Goal: Task Accomplishment & Management: Manage account settings

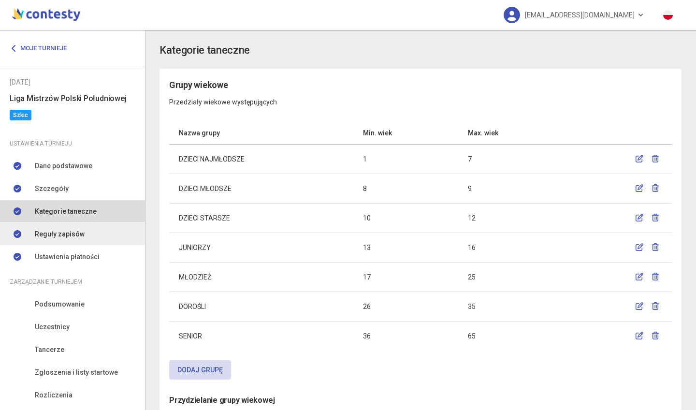
click at [66, 231] on span "Reguły zapisów" at bounding box center [60, 234] width 50 height 11
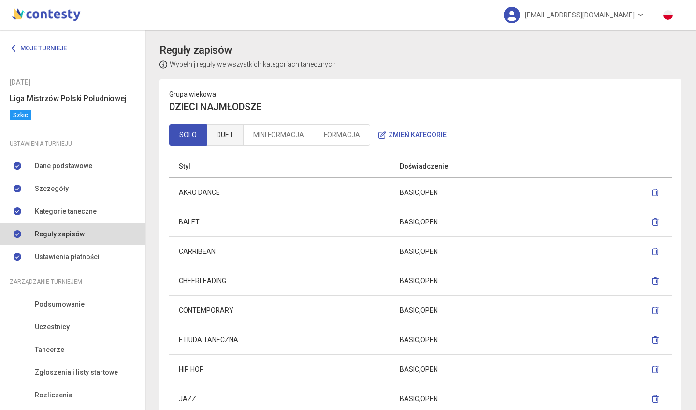
click at [230, 134] on link "DUET" at bounding box center [224, 134] width 37 height 21
click at [418, 134] on button "Zmień kategorie" at bounding box center [412, 134] width 85 height 19
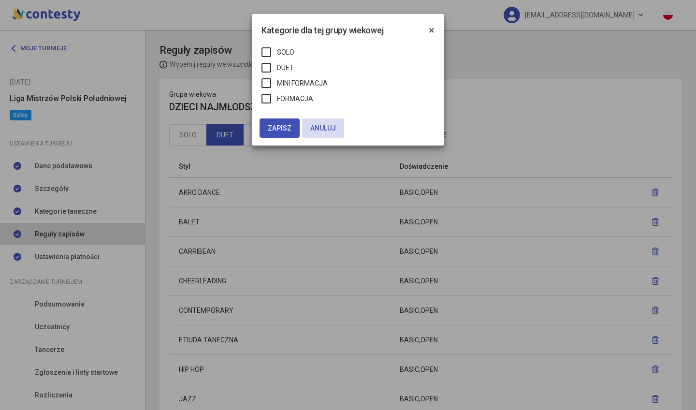
click at [433, 28] on span "×" at bounding box center [432, 30] width 6 height 12
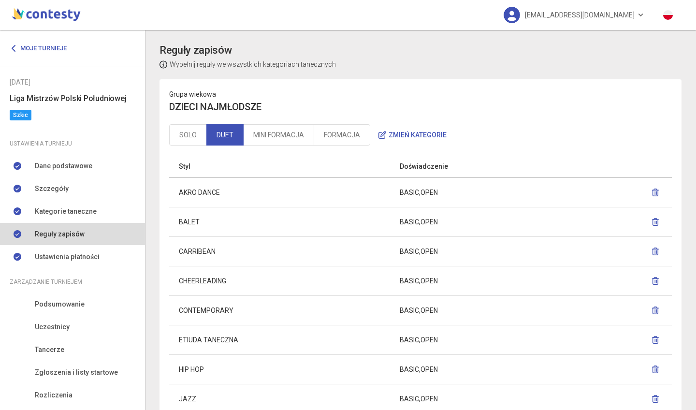
click at [210, 194] on td "AKRO DANCE" at bounding box center [279, 191] width 221 height 29
click at [196, 132] on link "SOLO" at bounding box center [188, 134] width 38 height 21
click at [431, 133] on button "Zmień kategorie" at bounding box center [412, 134] width 85 height 19
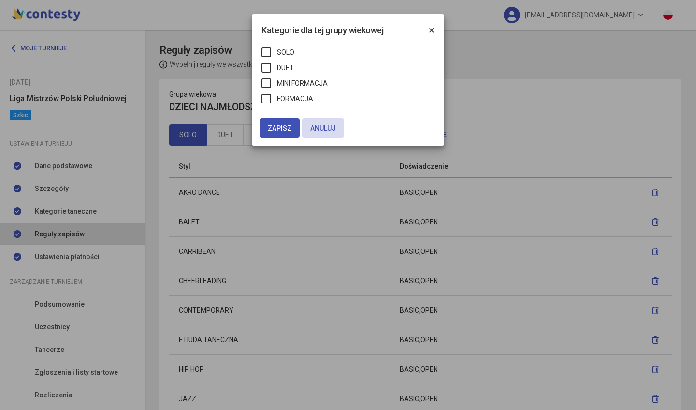
click at [433, 29] on span "×" at bounding box center [432, 30] width 6 height 12
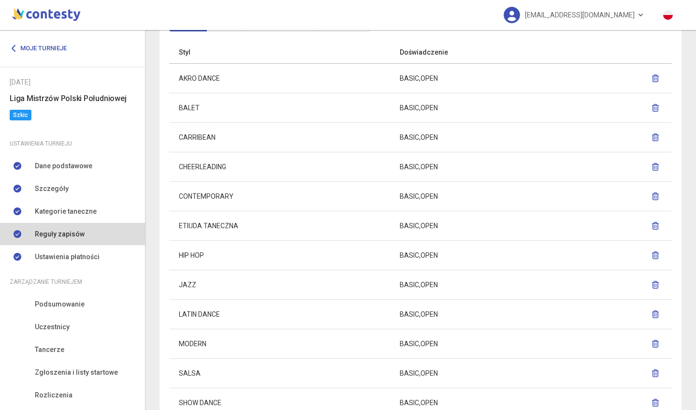
scroll to position [119, 0]
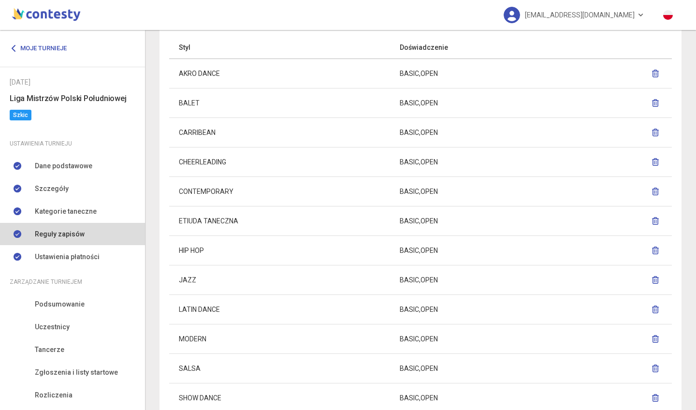
click at [207, 250] on td "HIP HOP" at bounding box center [279, 249] width 221 height 29
click at [197, 250] on td "HIP HOP" at bounding box center [279, 249] width 221 height 29
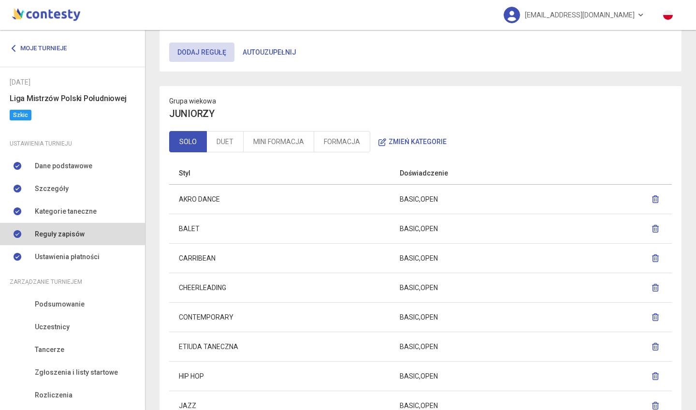
scroll to position [1513, 0]
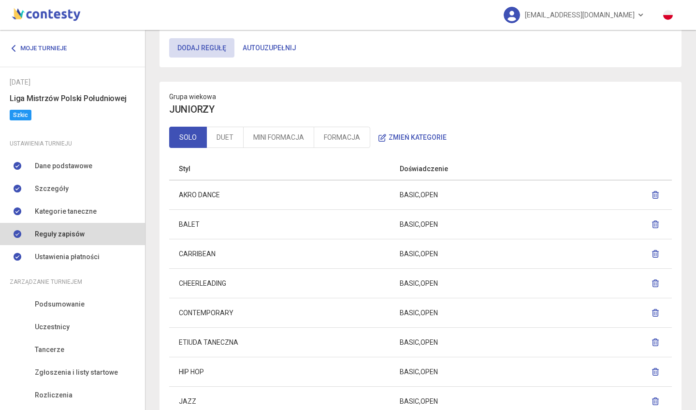
click at [407, 136] on button "Zmień kategorie" at bounding box center [412, 137] width 85 height 19
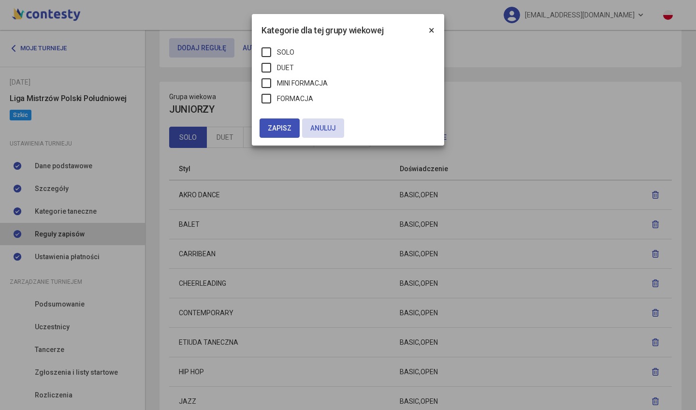
click at [430, 27] on span "×" at bounding box center [432, 30] width 6 height 12
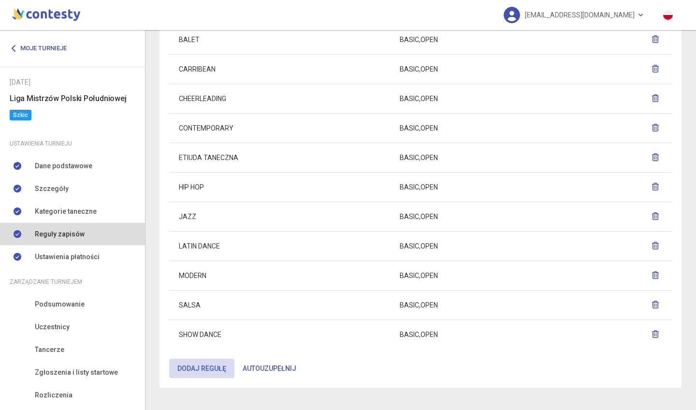
scroll to position [0, 0]
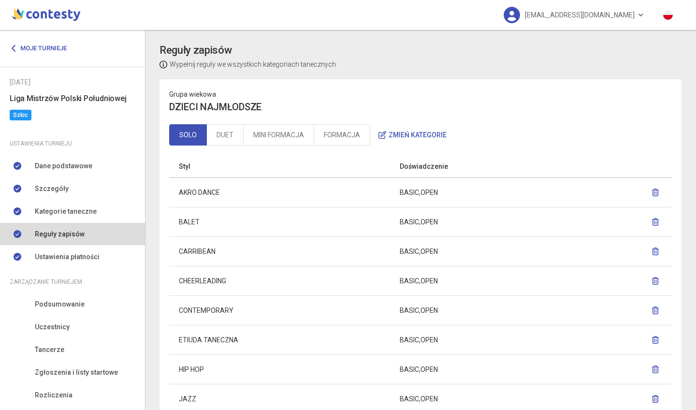
click at [188, 143] on link "SOLO" at bounding box center [188, 134] width 38 height 21
click at [219, 130] on link "DUET" at bounding box center [224, 134] width 37 height 21
click at [276, 132] on link "MINI FORMACJA" at bounding box center [278, 134] width 71 height 21
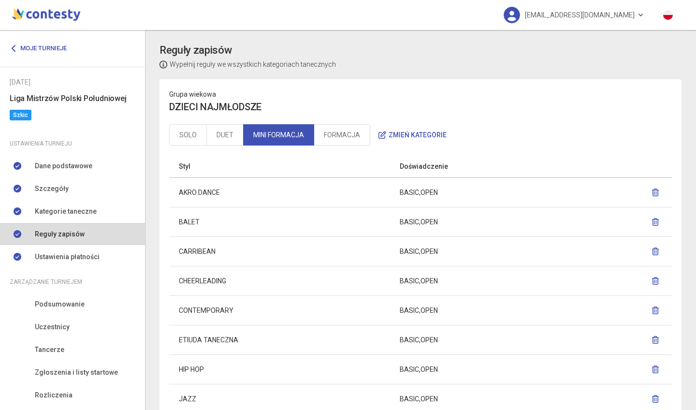
click at [276, 132] on link "MINI FORMACJA" at bounding box center [278, 134] width 71 height 21
click at [332, 129] on link "FORMACJA" at bounding box center [342, 134] width 57 height 21
click at [382, 135] on icon "button" at bounding box center [382, 135] width 8 height 8
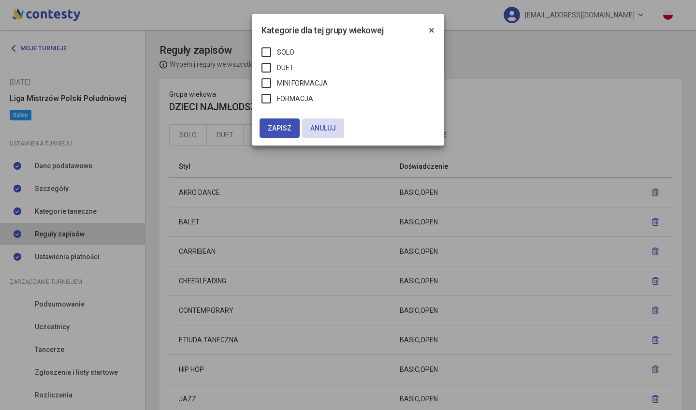
click at [432, 30] on span "×" at bounding box center [432, 30] width 6 height 12
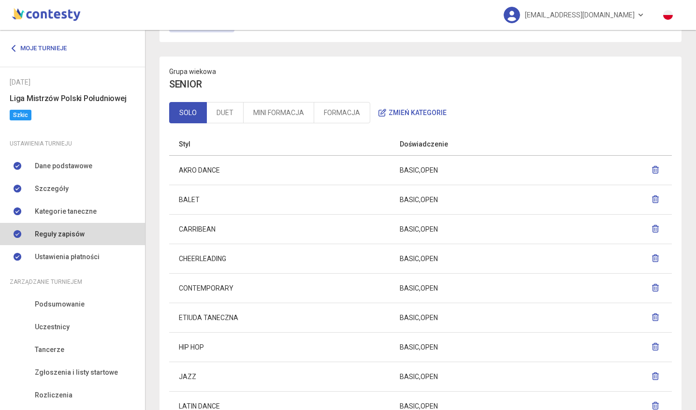
scroll to position [3214, 0]
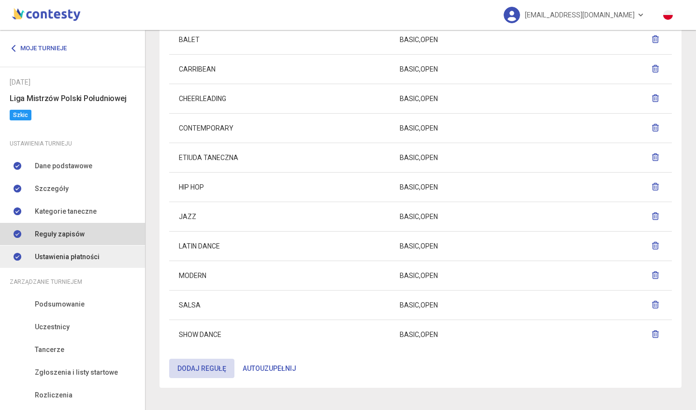
click at [91, 254] on span "Ustawienia płatności" at bounding box center [67, 256] width 65 height 11
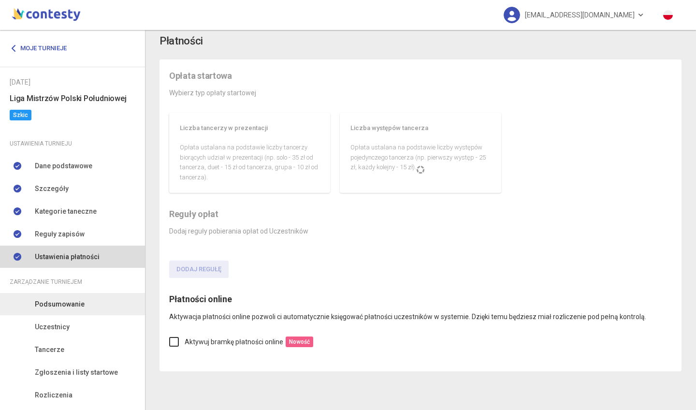
scroll to position [7, 0]
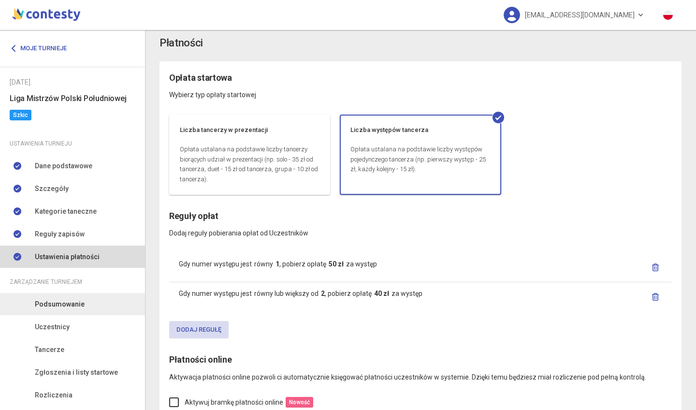
click at [76, 306] on span "Podsumowanie" at bounding box center [60, 304] width 50 height 11
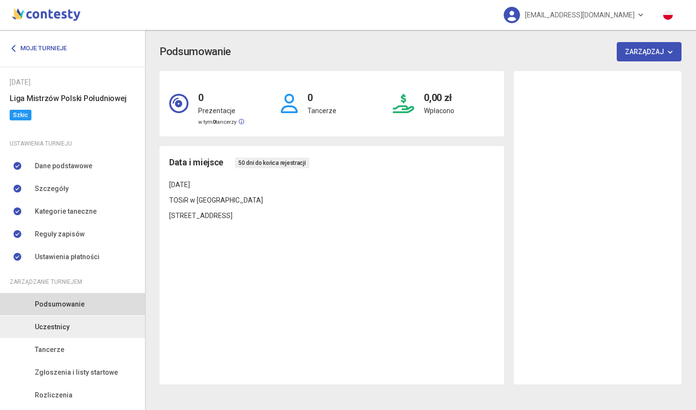
click at [67, 333] on link "Uczestnicy" at bounding box center [72, 327] width 145 height 22
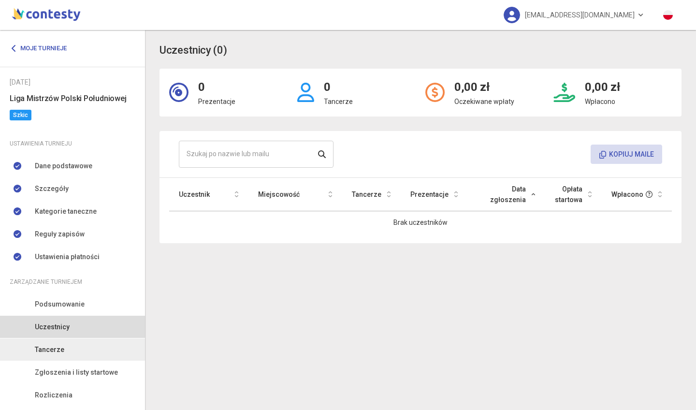
click at [64, 350] on link "Tancerze" at bounding box center [72, 349] width 145 height 22
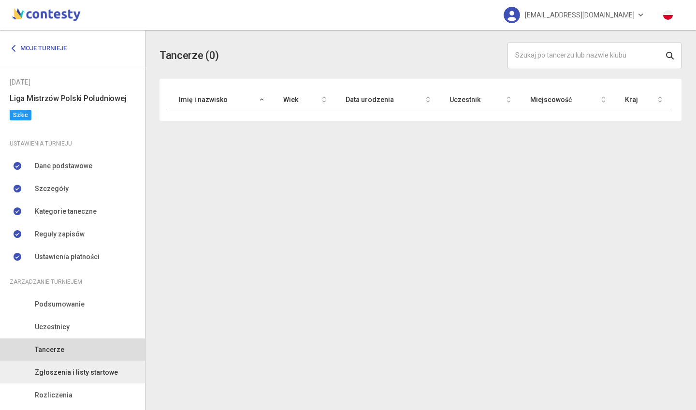
click at [78, 379] on link "Zgłoszenia i listy startowe" at bounding box center [72, 372] width 145 height 22
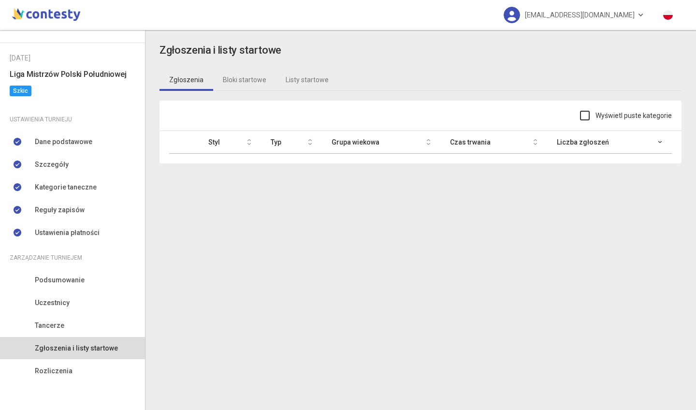
scroll to position [25, 0]
click at [90, 369] on link "Rozliczenia" at bounding box center [72, 370] width 145 height 22
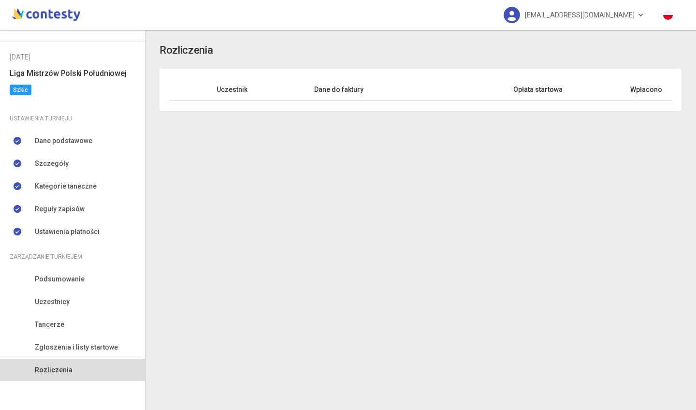
click at [25, 90] on span "Szkic" at bounding box center [21, 90] width 22 height 11
click at [67, 211] on span "Reguły zapisów" at bounding box center [60, 208] width 50 height 11
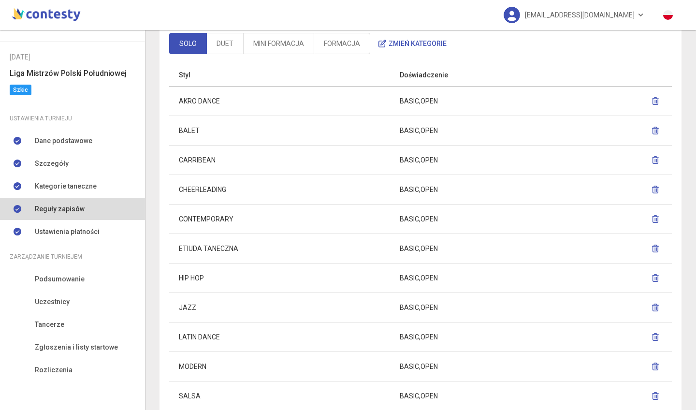
scroll to position [96, 0]
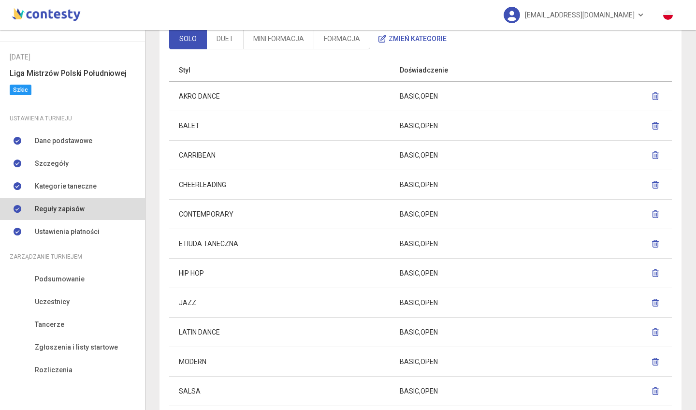
click at [652, 95] on icon "button" at bounding box center [656, 96] width 8 height 8
click at [652, 97] on icon "button" at bounding box center [656, 96] width 8 height 8
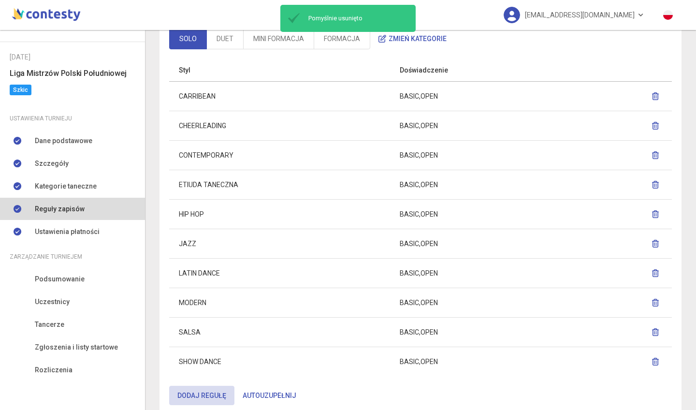
click at [652, 97] on icon "button" at bounding box center [656, 96] width 8 height 8
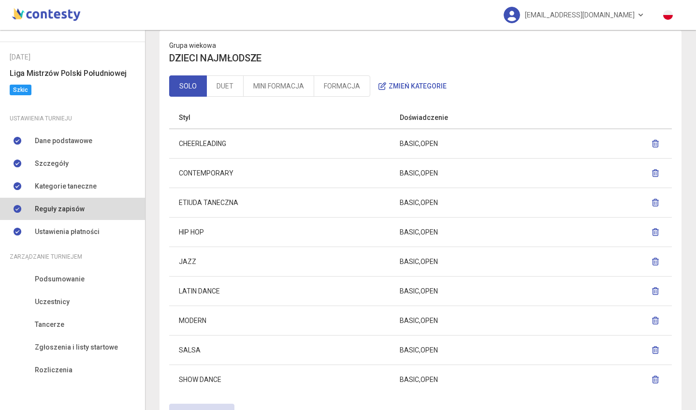
scroll to position [85, 0]
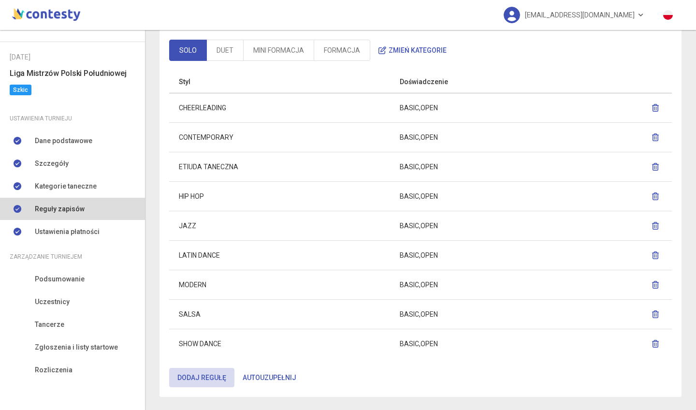
click at [652, 105] on icon "button" at bounding box center [656, 108] width 8 height 8
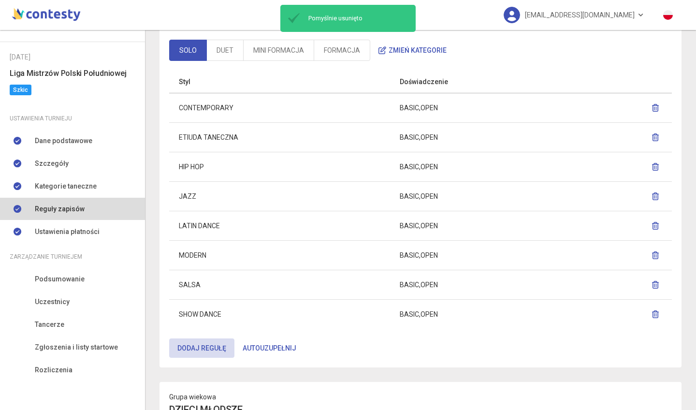
click at [652, 110] on icon "button" at bounding box center [656, 108] width 8 height 8
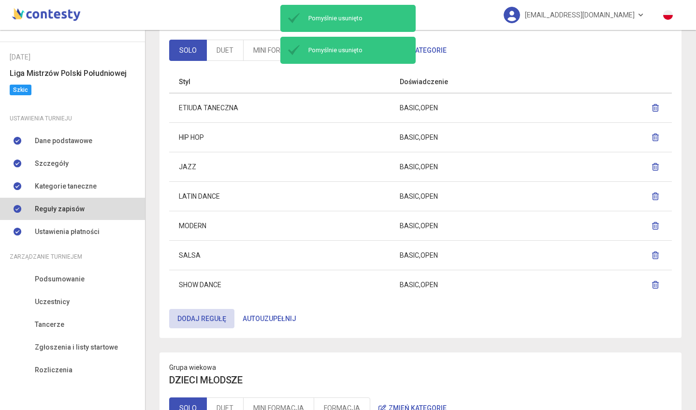
click at [652, 107] on icon "button" at bounding box center [656, 108] width 8 height 8
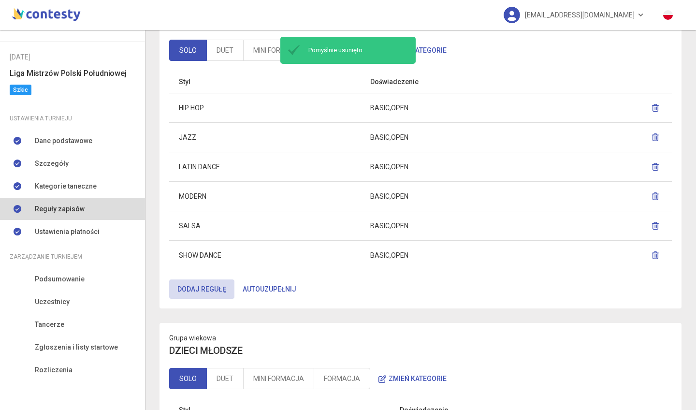
click at [652, 138] on icon "button" at bounding box center [656, 137] width 8 height 8
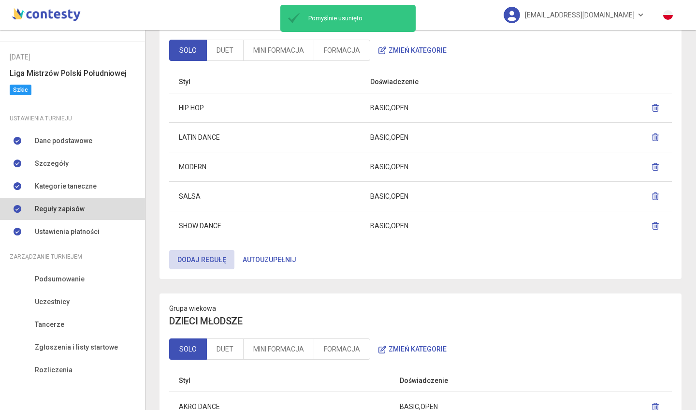
click at [652, 135] on icon "button" at bounding box center [656, 137] width 8 height 8
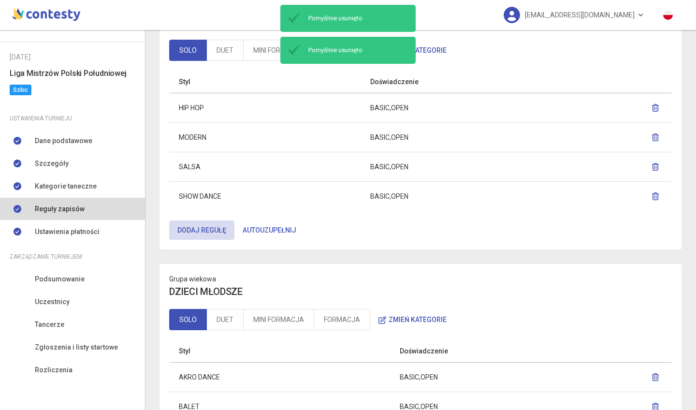
click at [652, 135] on icon "button" at bounding box center [656, 137] width 8 height 8
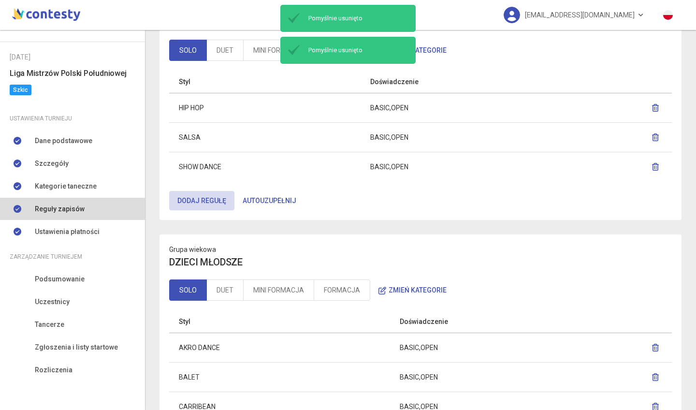
click at [652, 137] on icon "button" at bounding box center [656, 137] width 8 height 8
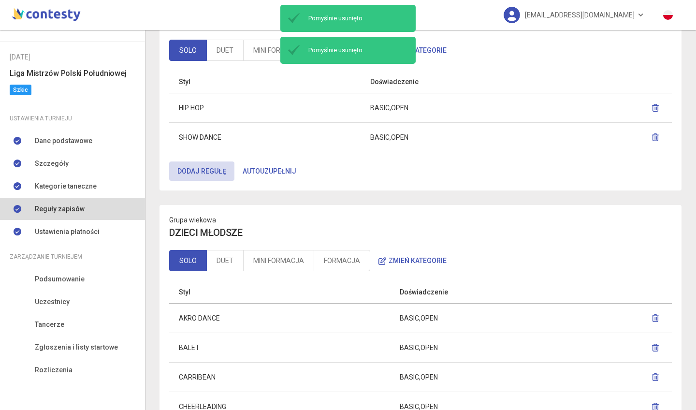
click at [652, 135] on icon "button" at bounding box center [656, 137] width 8 height 8
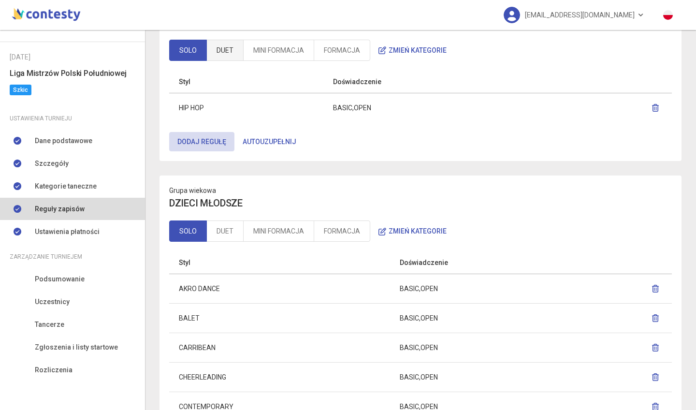
click at [224, 54] on link "DUET" at bounding box center [224, 50] width 37 height 21
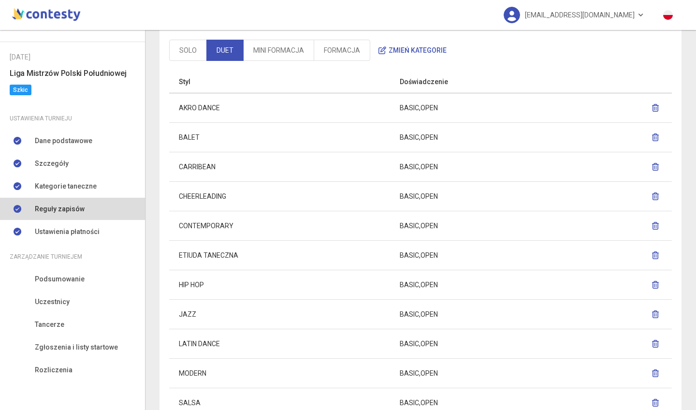
click at [652, 105] on icon "button" at bounding box center [656, 108] width 8 height 8
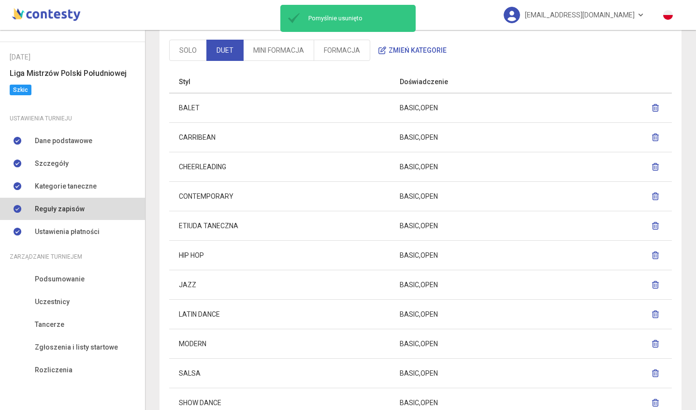
click at [652, 108] on icon "button" at bounding box center [656, 108] width 8 height 8
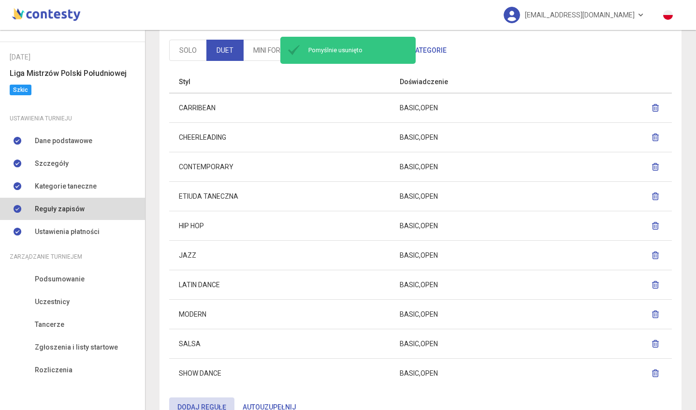
click at [652, 106] on icon "button" at bounding box center [656, 108] width 8 height 8
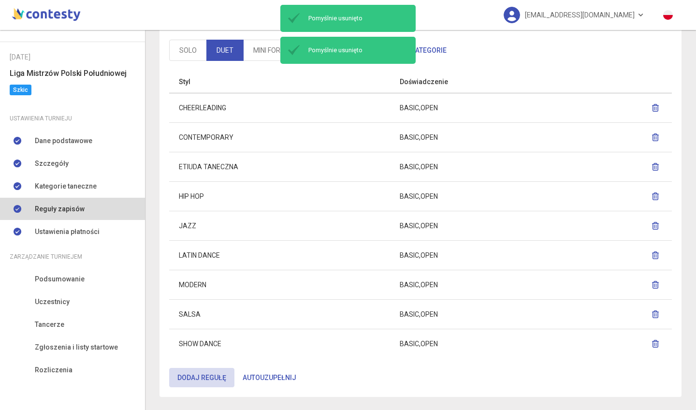
click at [652, 105] on icon "button" at bounding box center [656, 108] width 8 height 8
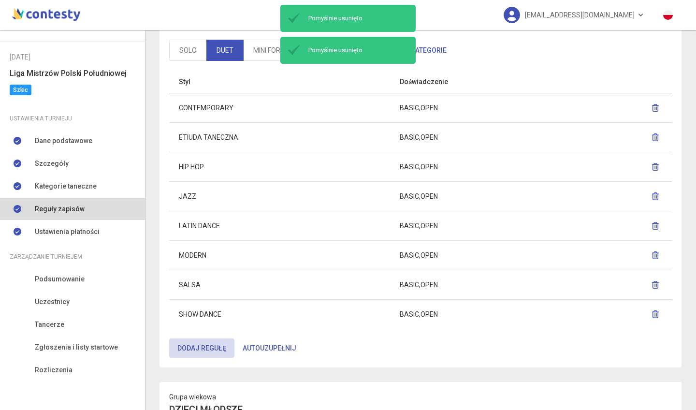
click at [652, 108] on icon "button" at bounding box center [656, 108] width 8 height 8
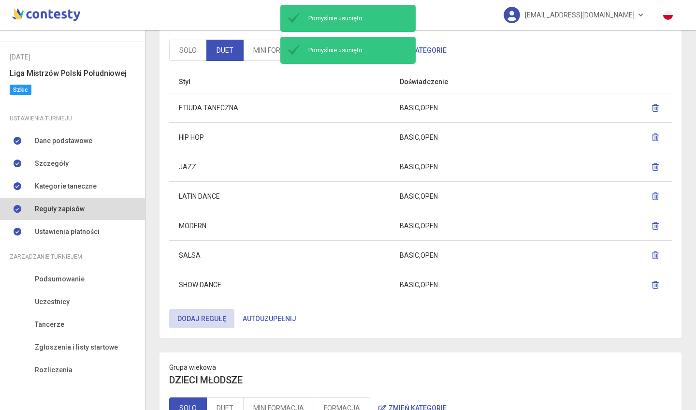
click at [652, 108] on icon "button" at bounding box center [656, 108] width 8 height 8
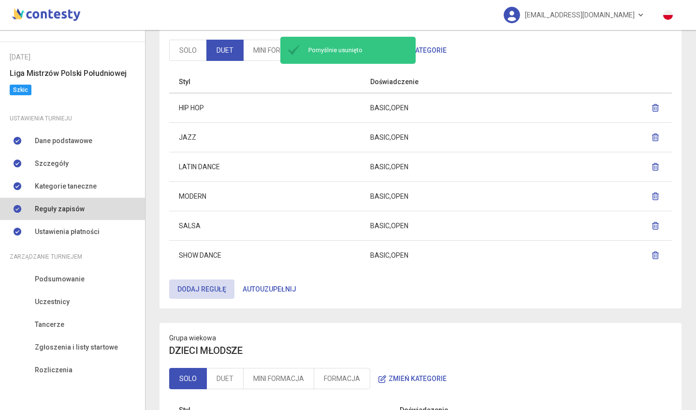
click at [408, 137] on span "OPEN" at bounding box center [399, 137] width 17 height 8
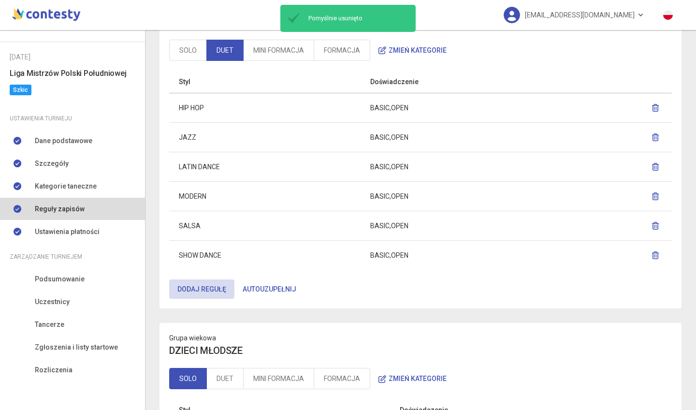
click at [652, 136] on icon "button" at bounding box center [656, 137] width 8 height 8
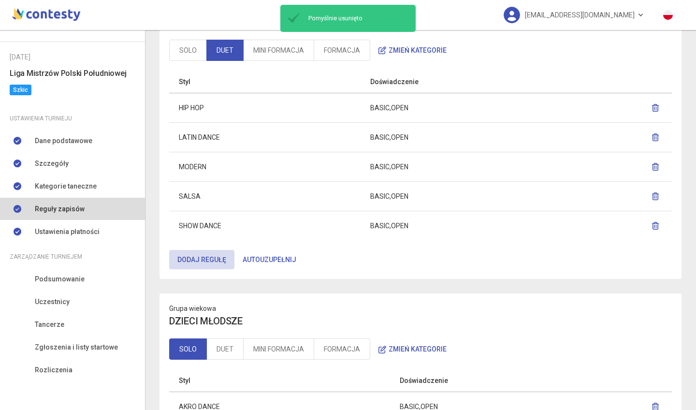
click at [652, 138] on icon "button" at bounding box center [656, 137] width 8 height 8
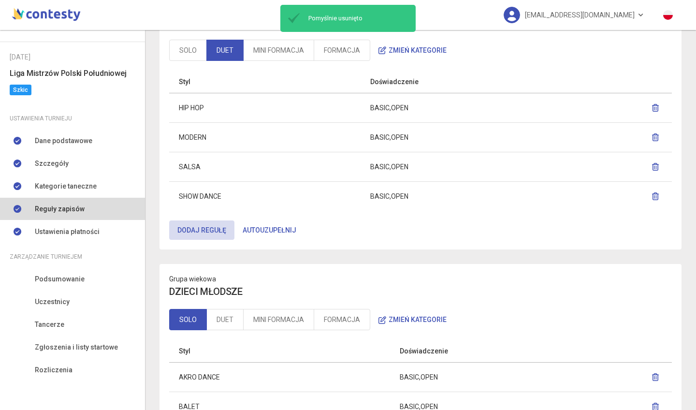
click at [652, 137] on icon "button" at bounding box center [656, 137] width 8 height 8
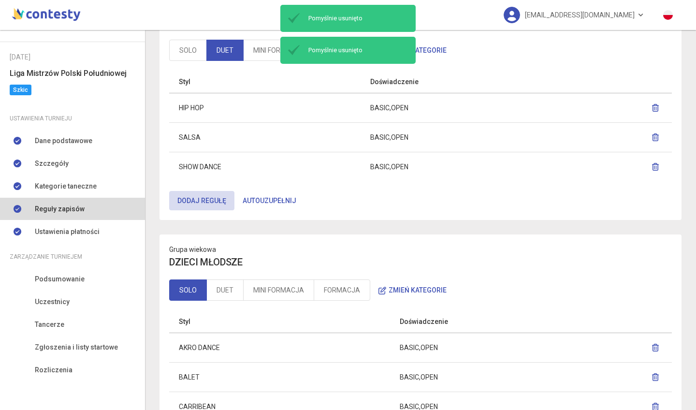
click at [652, 135] on icon "button" at bounding box center [656, 137] width 8 height 8
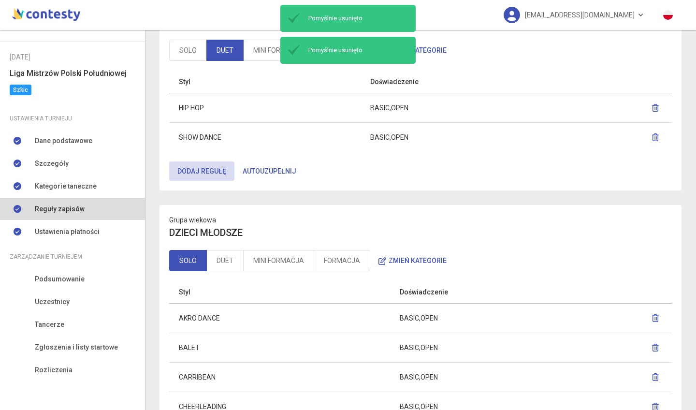
click at [652, 134] on icon "button" at bounding box center [656, 137] width 8 height 8
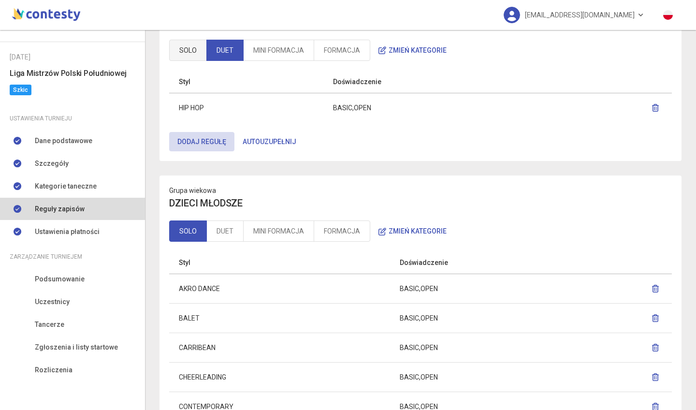
click at [194, 42] on link "SOLO" at bounding box center [188, 50] width 38 height 21
click at [225, 44] on link "DUET" at bounding box center [224, 50] width 37 height 21
click at [265, 44] on link "MINI FORMACJA" at bounding box center [278, 50] width 71 height 21
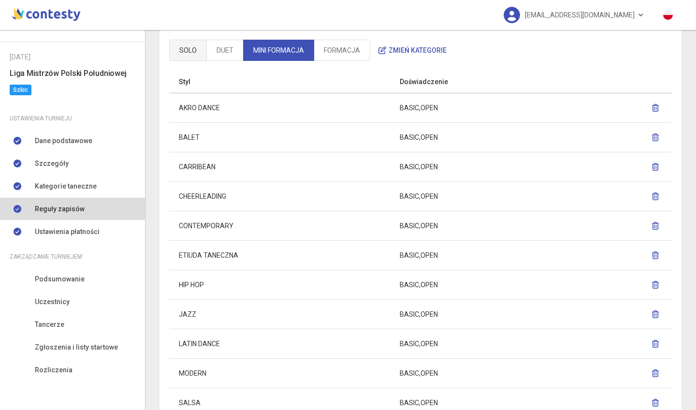
click at [189, 51] on link "SOLO" at bounding box center [188, 50] width 38 height 21
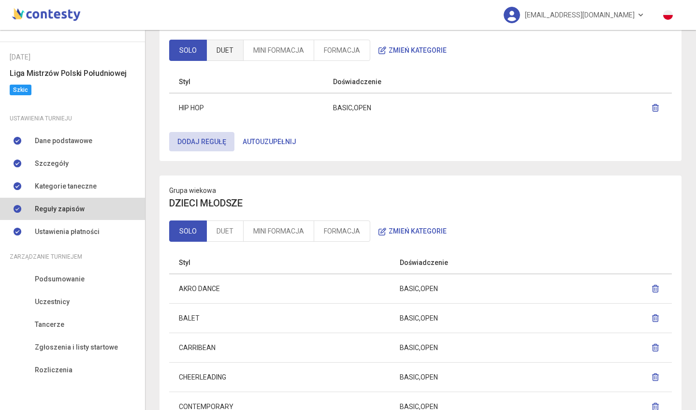
click at [210, 52] on link "DUET" at bounding box center [224, 50] width 37 height 21
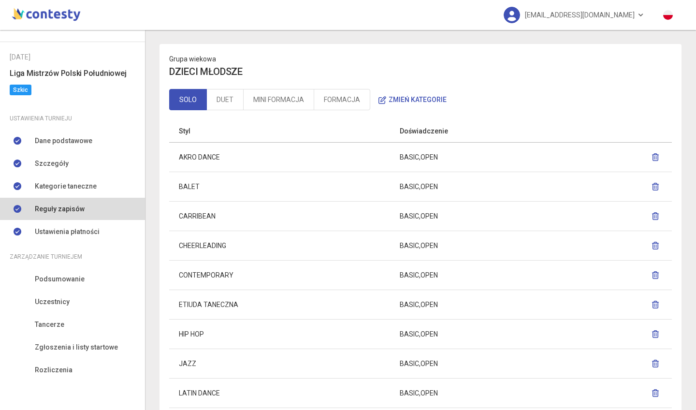
scroll to position [200, 0]
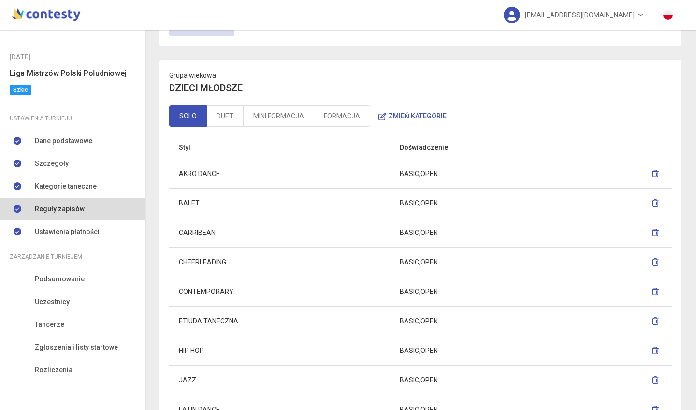
click at [652, 173] on icon "button" at bounding box center [656, 174] width 8 height 8
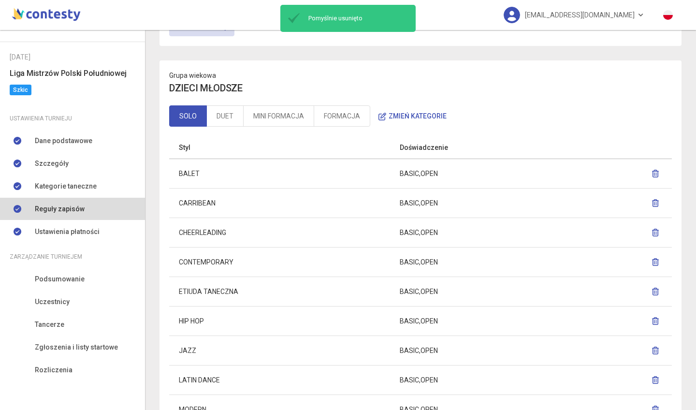
click at [652, 175] on icon "button" at bounding box center [656, 174] width 8 height 8
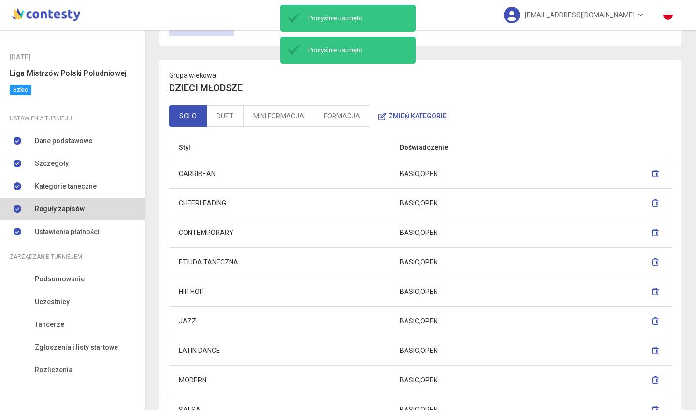
click at [652, 174] on icon "button" at bounding box center [656, 174] width 8 height 8
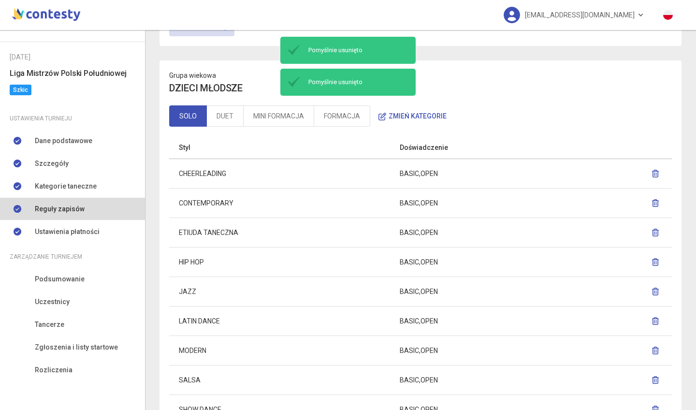
click at [652, 175] on icon "button" at bounding box center [656, 174] width 8 height 8
click at [652, 173] on icon "button" at bounding box center [656, 174] width 8 height 8
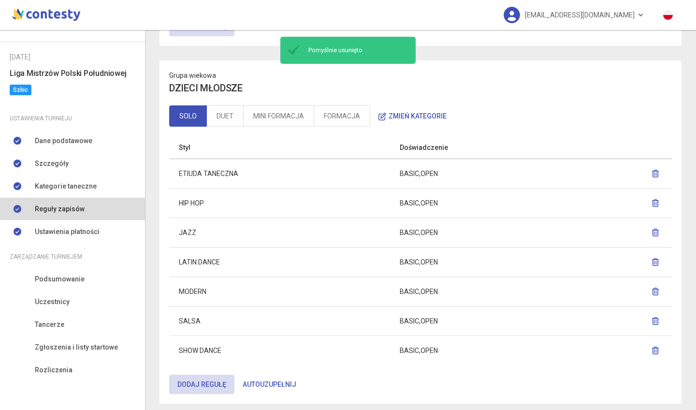
click at [652, 172] on icon "button" at bounding box center [656, 174] width 8 height 8
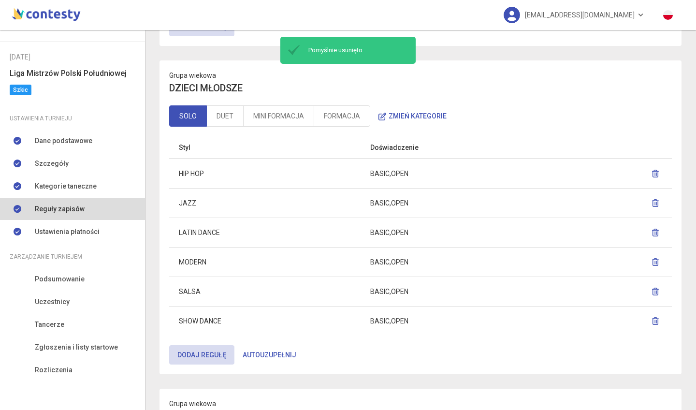
click at [649, 206] on button "button" at bounding box center [656, 202] width 14 height 17
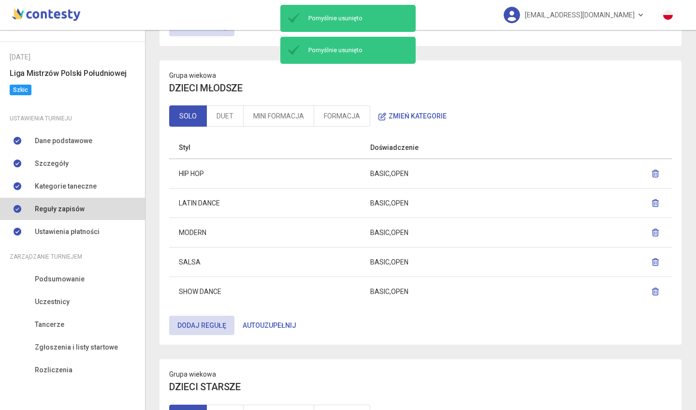
click at [652, 203] on icon "button" at bounding box center [656, 203] width 8 height 8
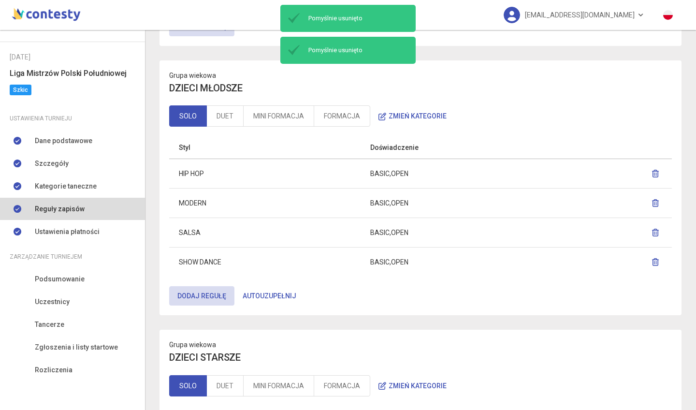
click at [652, 203] on icon "button" at bounding box center [656, 203] width 8 height 8
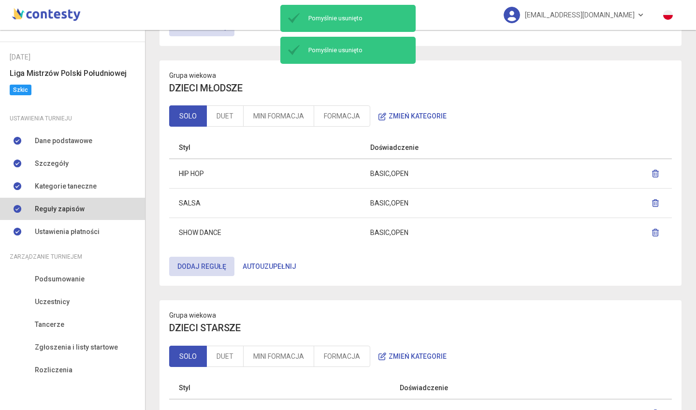
click at [652, 202] on icon "button" at bounding box center [656, 203] width 8 height 8
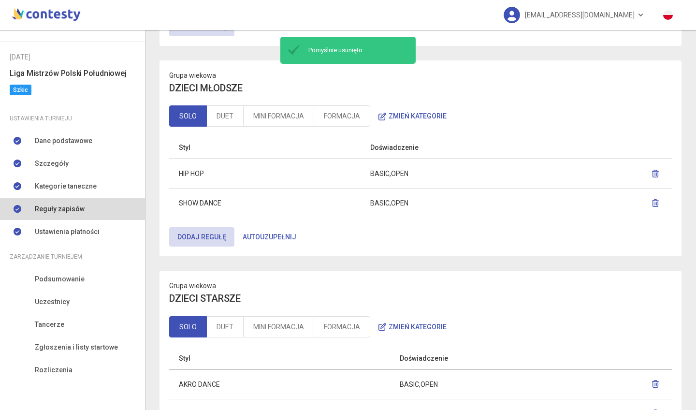
click at [652, 202] on icon "button" at bounding box center [656, 203] width 8 height 8
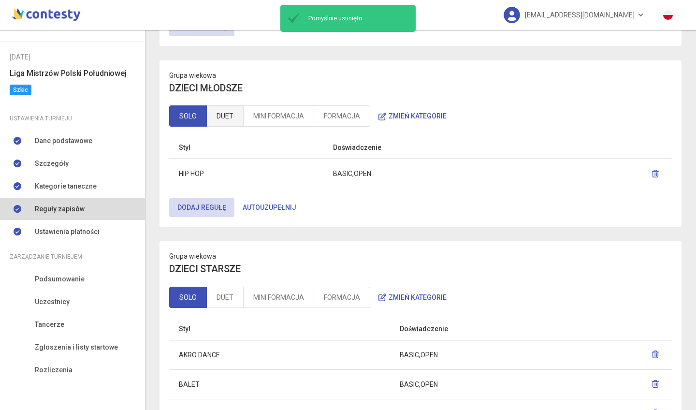
click at [230, 124] on link "DUET" at bounding box center [224, 115] width 37 height 21
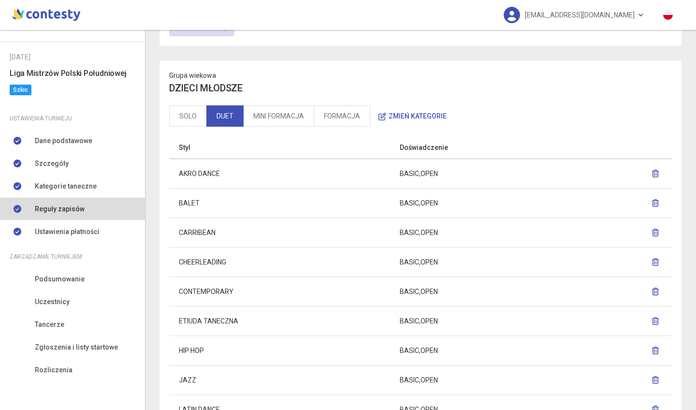
click at [652, 173] on icon "button" at bounding box center [656, 174] width 8 height 8
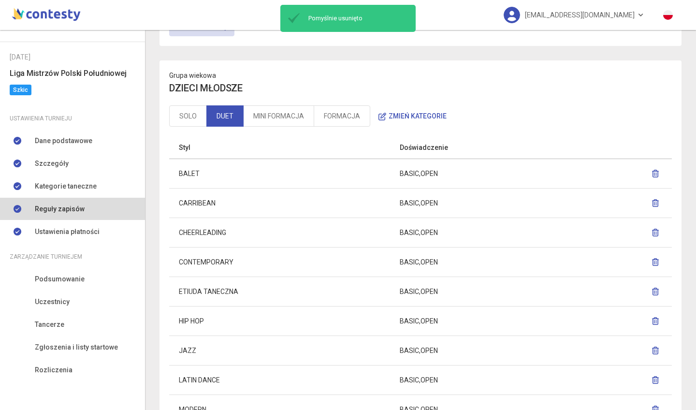
click at [652, 172] on icon "button" at bounding box center [656, 174] width 8 height 8
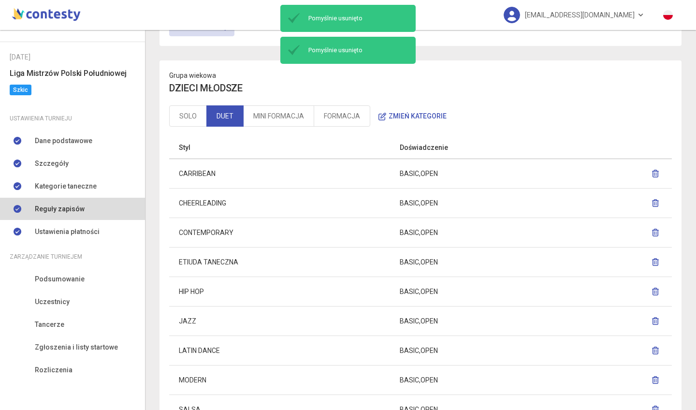
click at [652, 171] on icon "button" at bounding box center [656, 174] width 8 height 8
click at [652, 174] on icon "button" at bounding box center [656, 174] width 8 height 8
click at [652, 175] on icon "button" at bounding box center [656, 174] width 8 height 8
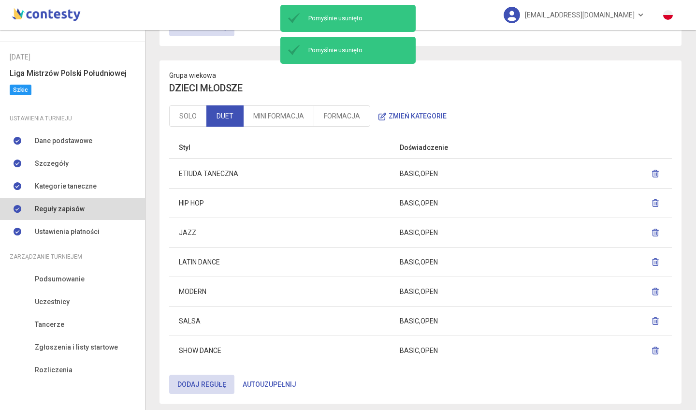
click at [652, 174] on icon "button" at bounding box center [656, 174] width 8 height 8
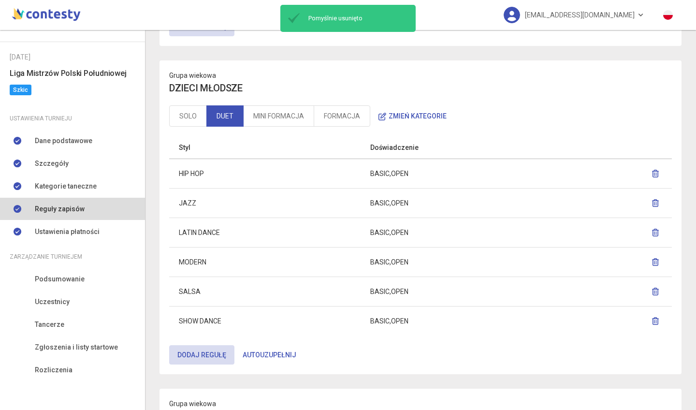
click at [652, 201] on icon "button" at bounding box center [656, 203] width 8 height 8
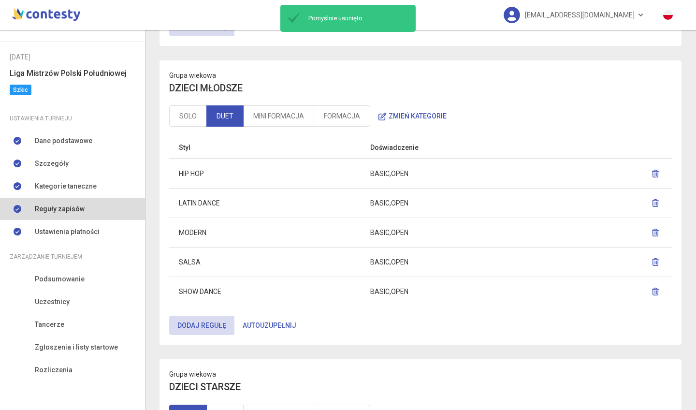
click at [652, 204] on icon "button" at bounding box center [656, 203] width 8 height 8
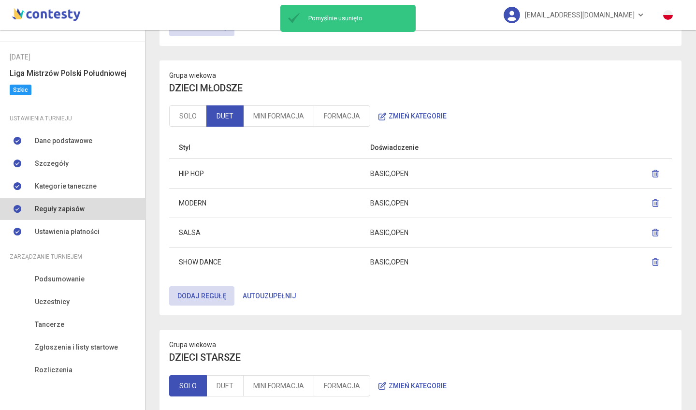
click at [652, 203] on icon "button" at bounding box center [656, 203] width 8 height 8
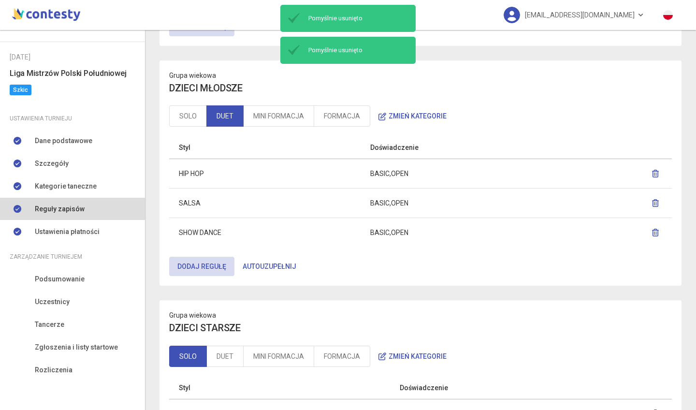
click at [652, 200] on icon "button" at bounding box center [656, 203] width 8 height 8
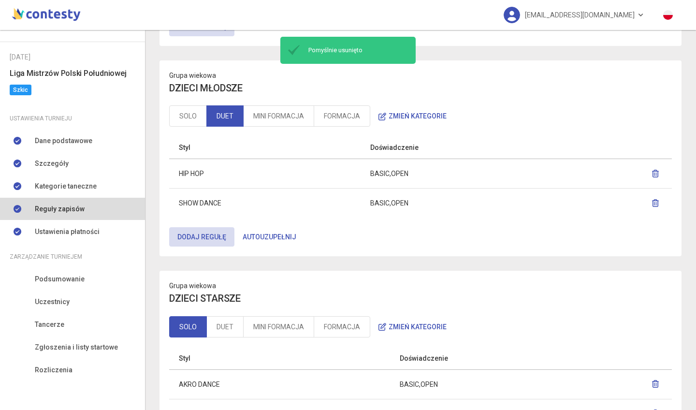
click at [652, 204] on icon "button" at bounding box center [656, 203] width 8 height 8
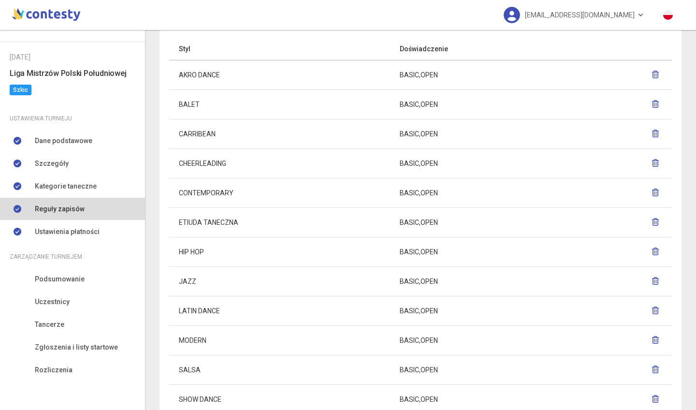
scroll to position [483, 0]
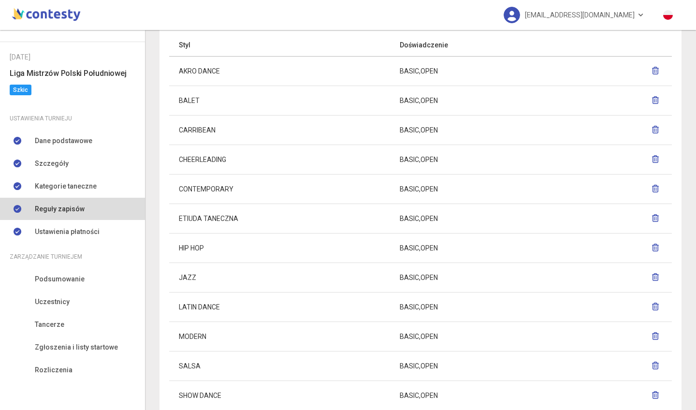
click at [652, 217] on icon "button" at bounding box center [656, 218] width 8 height 8
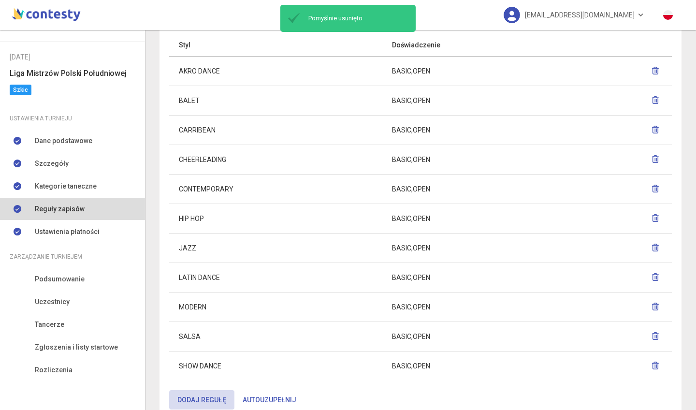
click at [652, 68] on icon "button" at bounding box center [656, 71] width 8 height 8
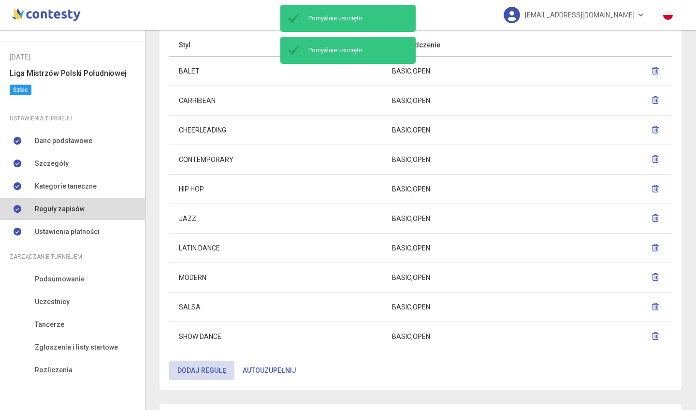
click at [652, 71] on icon "button" at bounding box center [656, 71] width 8 height 8
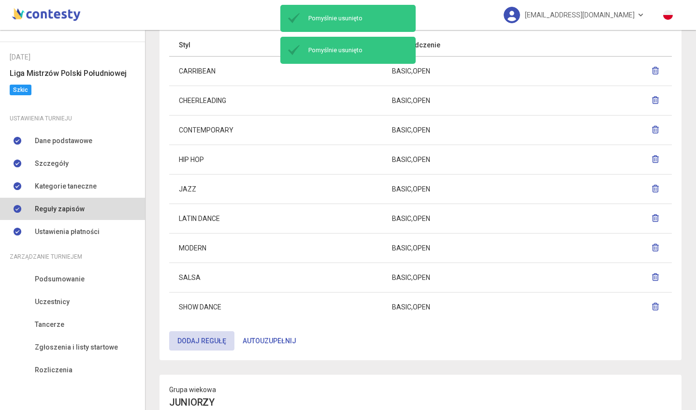
click at [652, 69] on icon "button" at bounding box center [656, 71] width 8 height 8
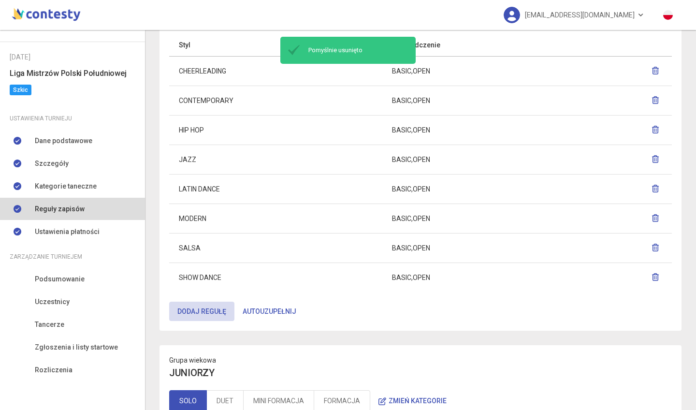
click at [652, 69] on icon "button" at bounding box center [656, 71] width 8 height 8
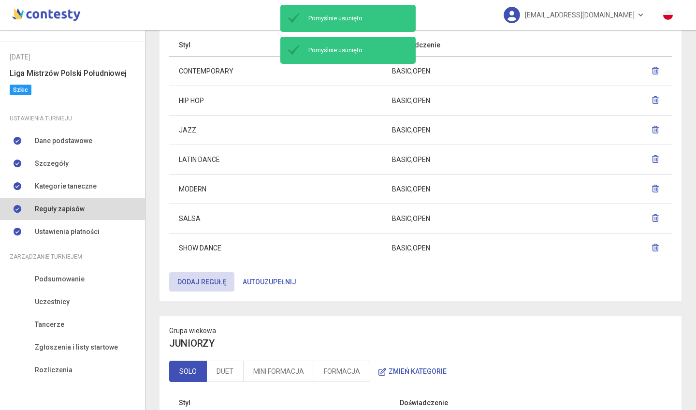
click at [652, 69] on icon "button" at bounding box center [656, 71] width 8 height 8
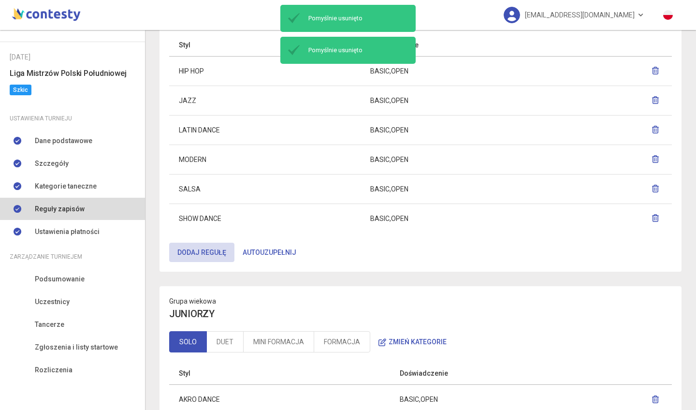
click at [652, 69] on icon "button" at bounding box center [656, 71] width 8 height 8
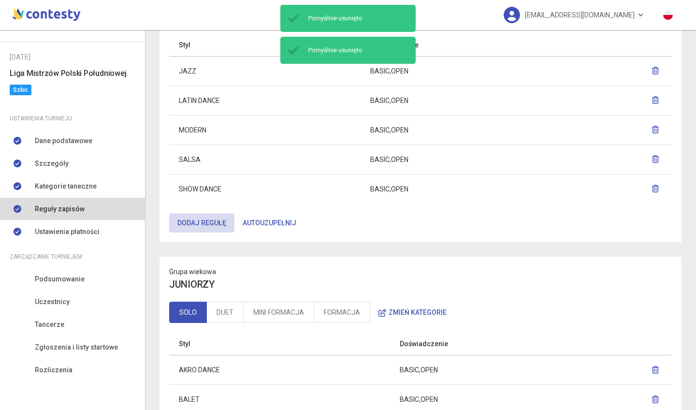
click at [652, 70] on icon "button" at bounding box center [656, 71] width 8 height 8
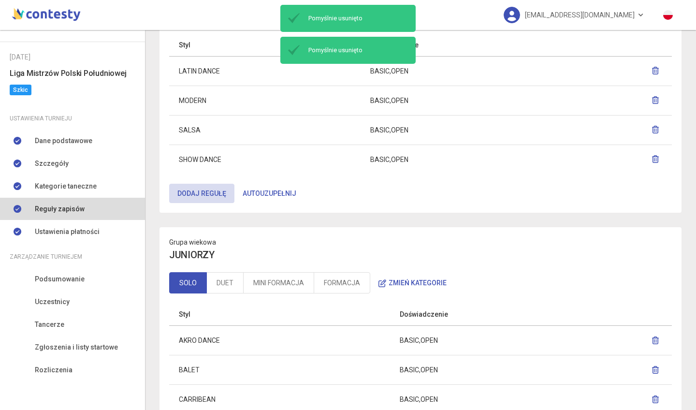
click at [652, 70] on icon "button" at bounding box center [656, 71] width 8 height 8
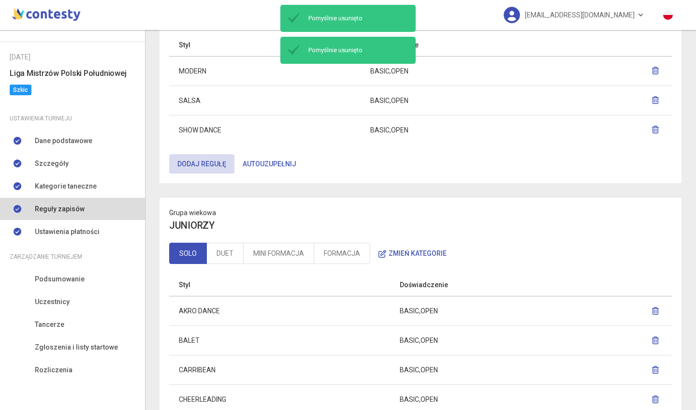
click at [652, 71] on icon "button" at bounding box center [656, 71] width 8 height 8
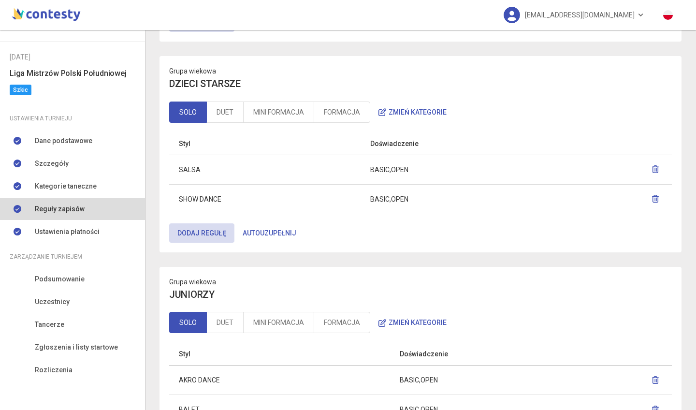
scroll to position [364, 0]
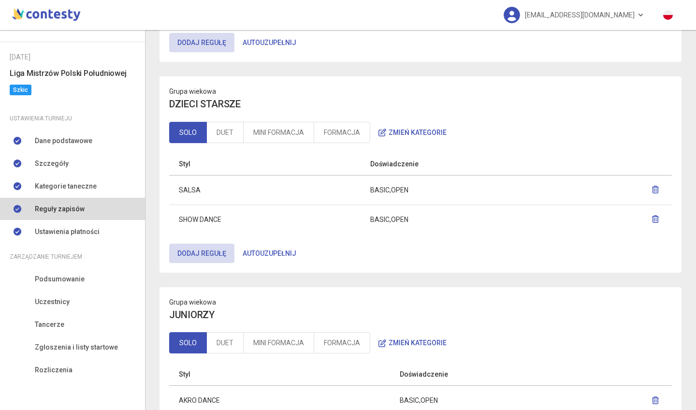
click at [652, 187] on icon "button" at bounding box center [656, 190] width 8 height 8
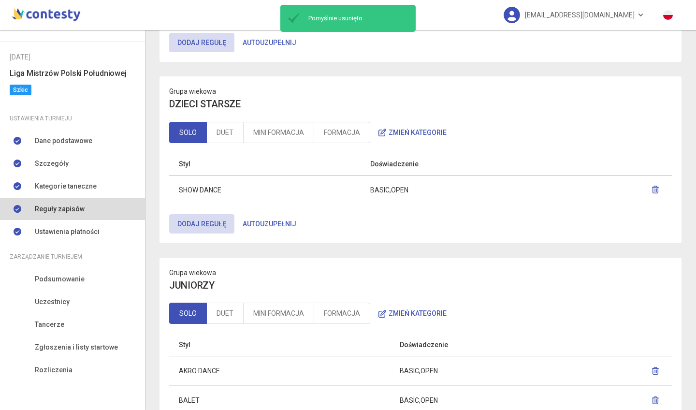
click at [652, 190] on icon "button" at bounding box center [656, 190] width 8 height 8
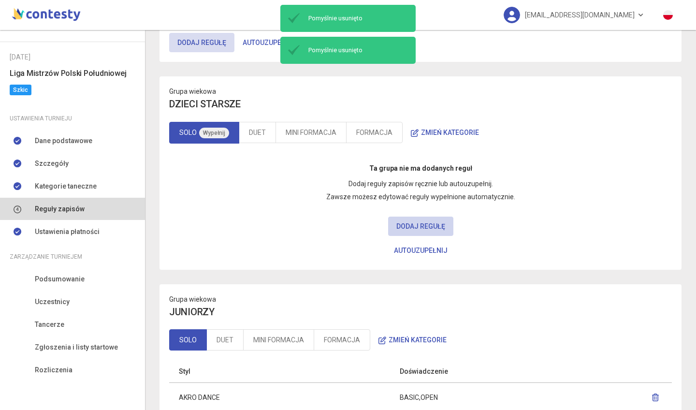
click at [412, 222] on button "Dodaj regułę" at bounding box center [420, 226] width 65 height 19
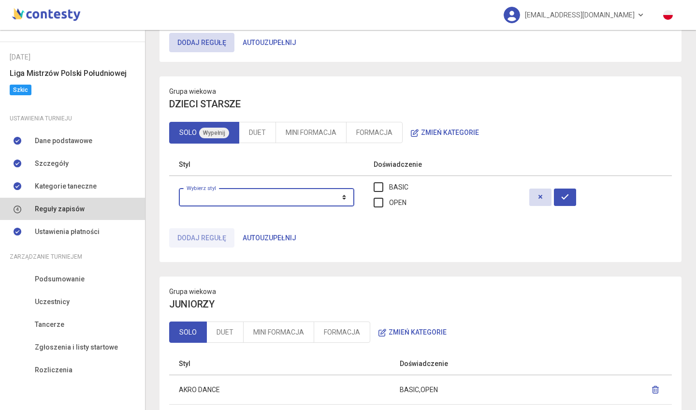
select select "**********"
click at [407, 188] on label "BASIC" at bounding box center [391, 187] width 35 height 11
click at [406, 203] on label "OPEN" at bounding box center [390, 202] width 33 height 11
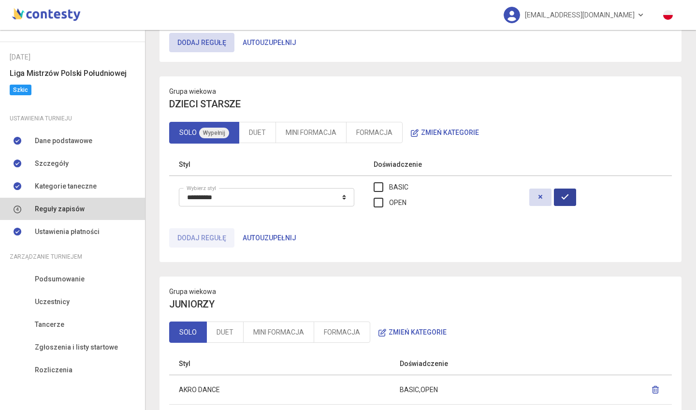
click at [576, 199] on button "button" at bounding box center [565, 196] width 22 height 17
select select
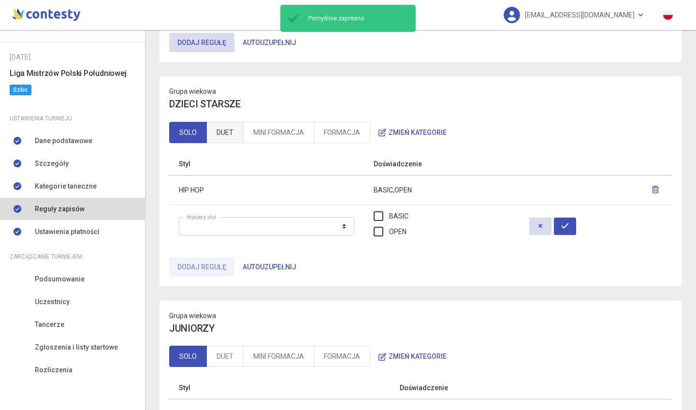
click at [230, 132] on link "DUET" at bounding box center [224, 132] width 37 height 21
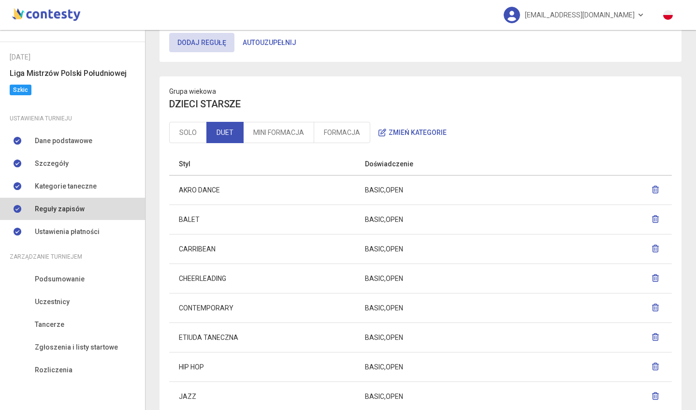
click at [652, 188] on icon "button" at bounding box center [656, 190] width 8 height 8
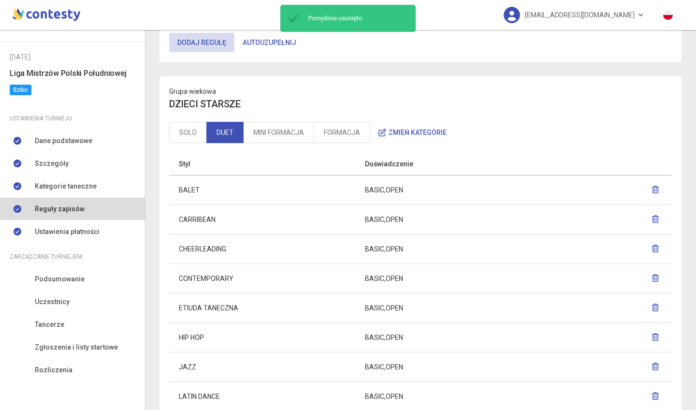
click at [652, 191] on icon "button" at bounding box center [656, 190] width 8 height 8
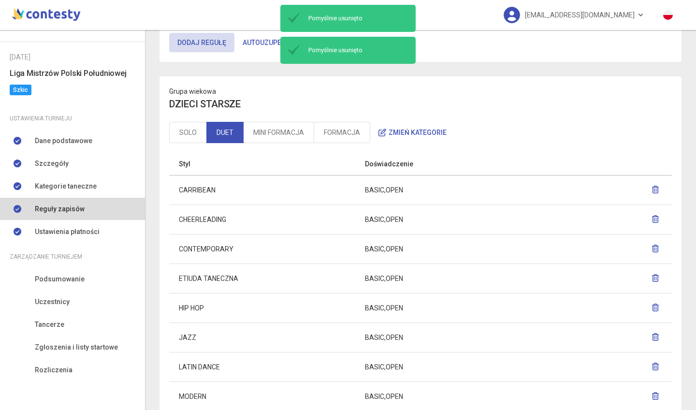
click at [652, 191] on icon "button" at bounding box center [656, 190] width 8 height 8
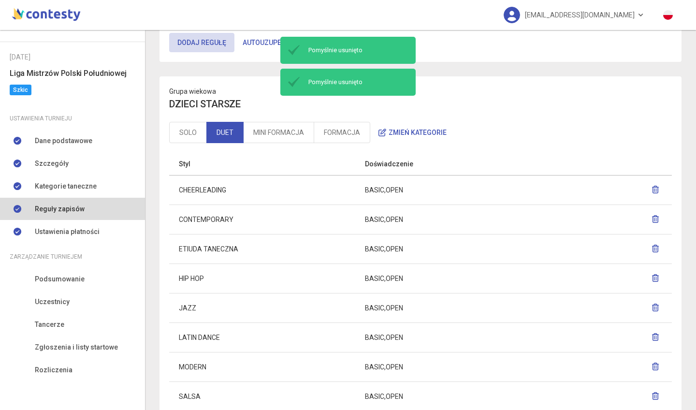
click at [652, 189] on icon "button" at bounding box center [656, 190] width 8 height 8
click at [652, 188] on icon "button" at bounding box center [656, 190] width 8 height 8
click at [652, 191] on icon "button" at bounding box center [656, 190] width 8 height 8
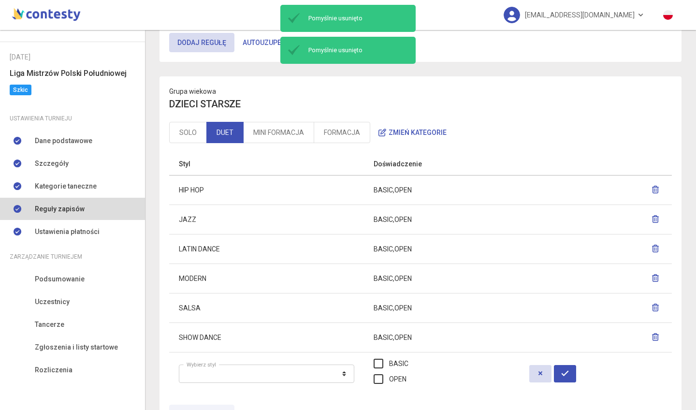
click at [652, 220] on icon "button" at bounding box center [656, 219] width 8 height 8
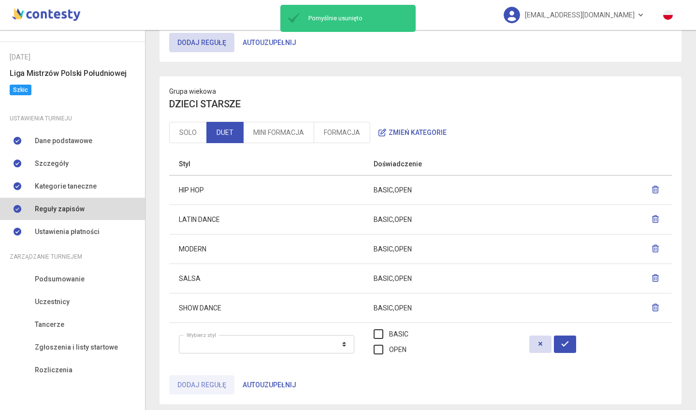
click at [652, 219] on icon "button" at bounding box center [656, 219] width 8 height 8
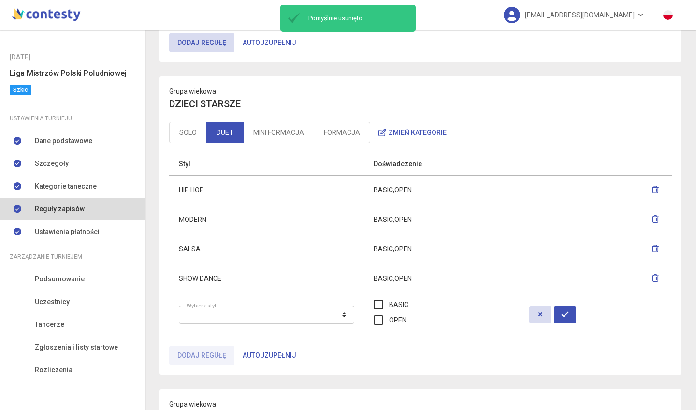
click at [652, 216] on icon "button" at bounding box center [656, 219] width 8 height 8
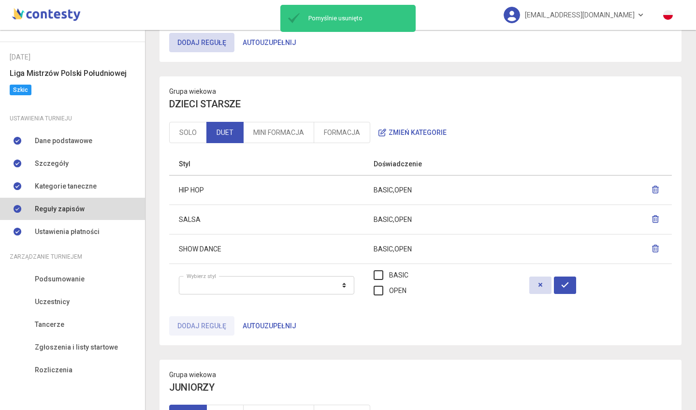
click at [652, 219] on icon "button" at bounding box center [656, 219] width 8 height 8
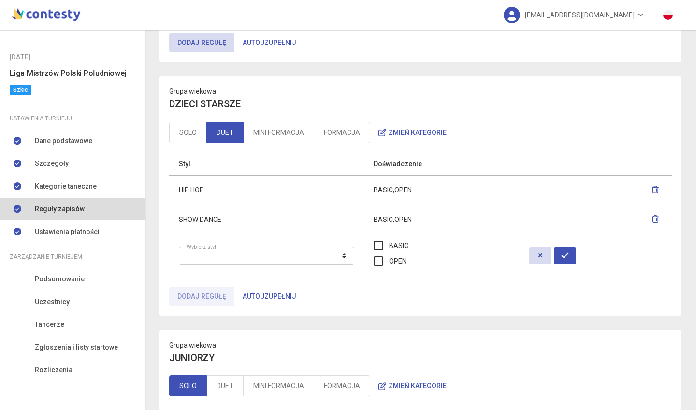
click at [652, 220] on icon "button" at bounding box center [656, 219] width 8 height 8
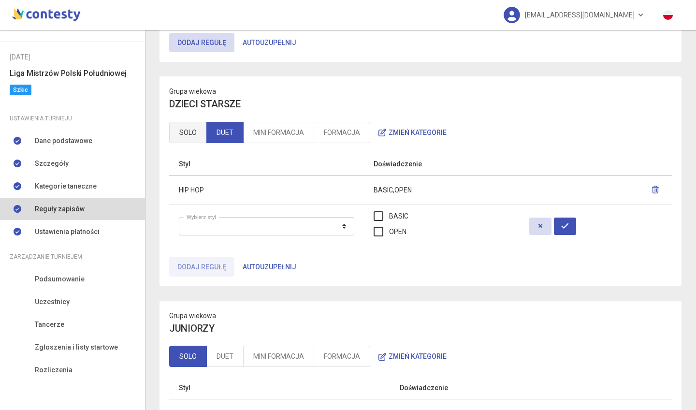
click at [190, 134] on link "SOLO" at bounding box center [188, 132] width 38 height 21
click at [261, 132] on link "MINI FORMACJA" at bounding box center [278, 132] width 71 height 21
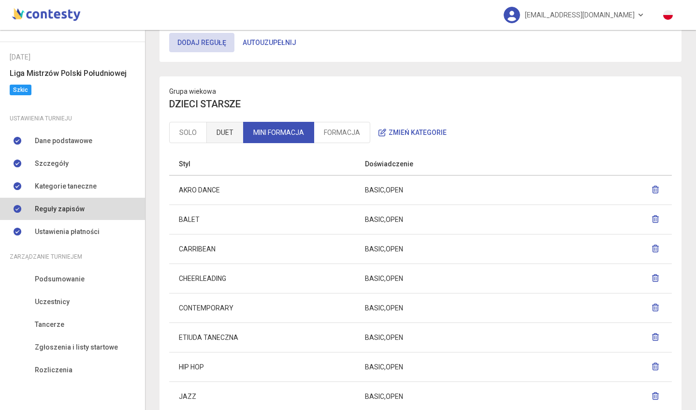
click at [228, 131] on link "DUET" at bounding box center [224, 132] width 37 height 21
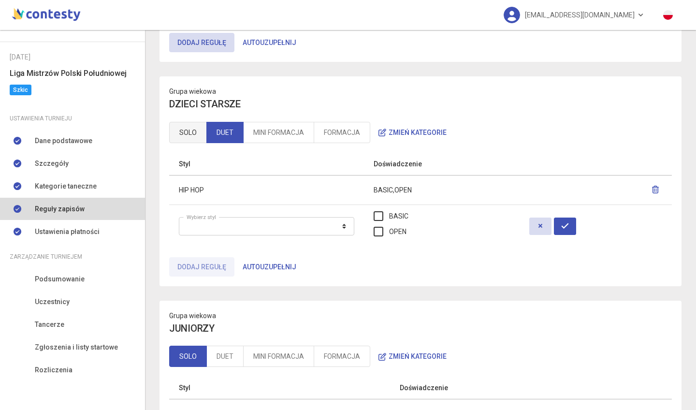
click at [191, 130] on link "SOLO" at bounding box center [188, 132] width 38 height 21
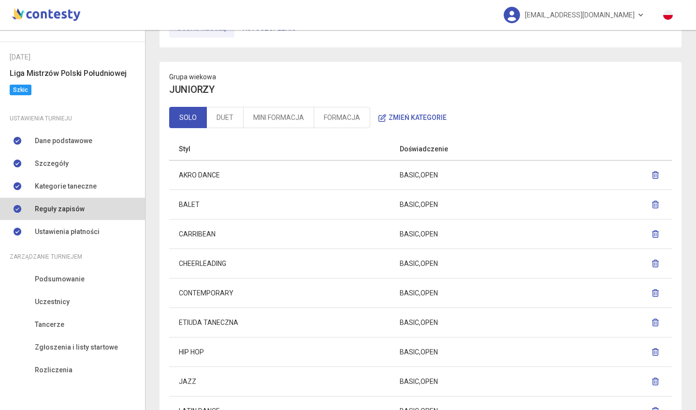
scroll to position [603, 0]
click at [650, 178] on button "button" at bounding box center [656, 174] width 14 height 17
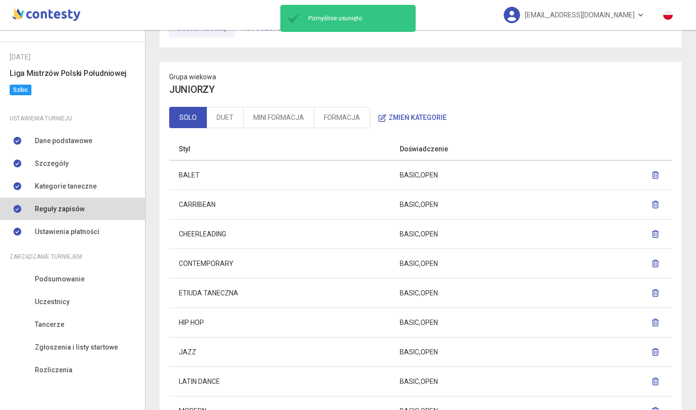
click at [652, 175] on icon "button" at bounding box center [656, 175] width 8 height 8
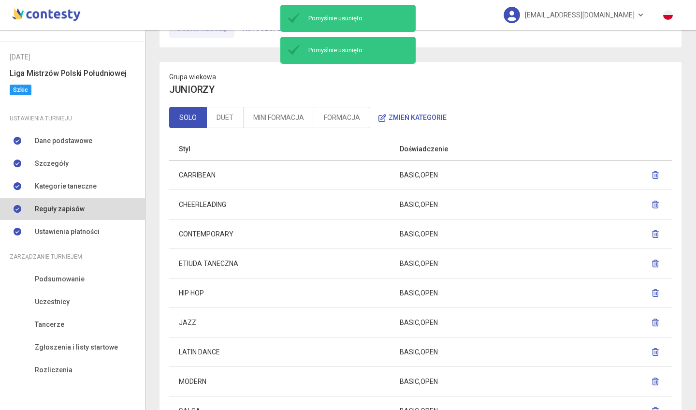
click at [649, 178] on button "button" at bounding box center [656, 174] width 14 height 17
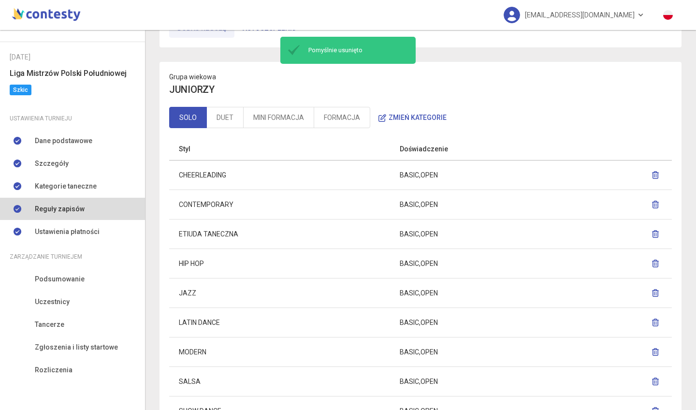
click at [652, 174] on icon "button" at bounding box center [656, 175] width 8 height 8
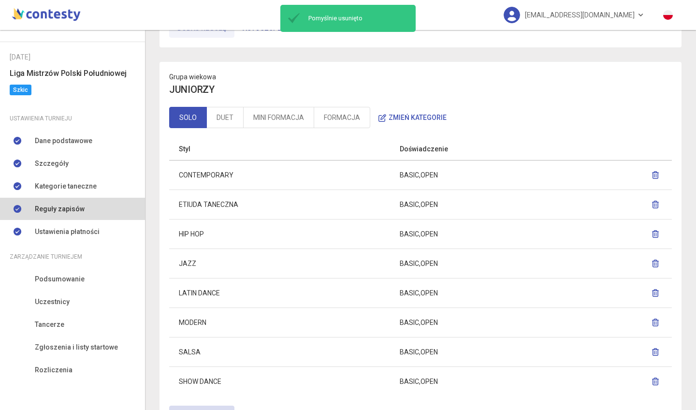
click at [653, 176] on button "button" at bounding box center [656, 174] width 14 height 17
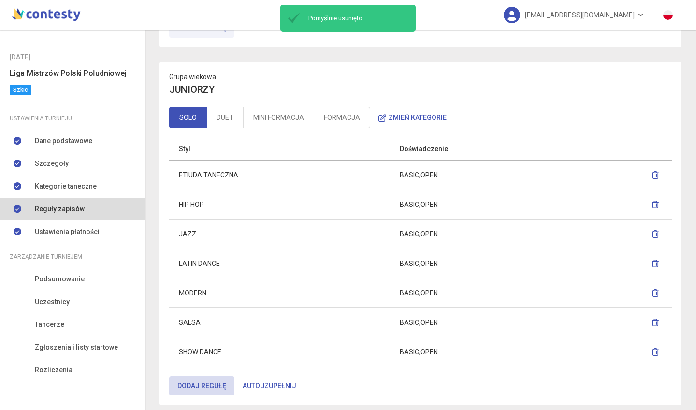
click at [652, 171] on icon "button" at bounding box center [656, 175] width 8 height 8
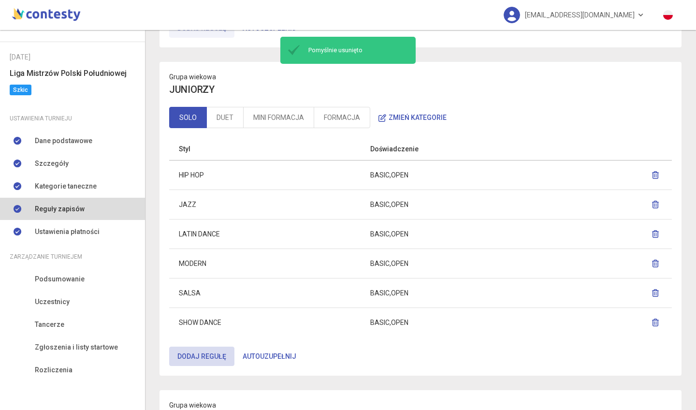
click at [652, 202] on icon "button" at bounding box center [656, 205] width 8 height 8
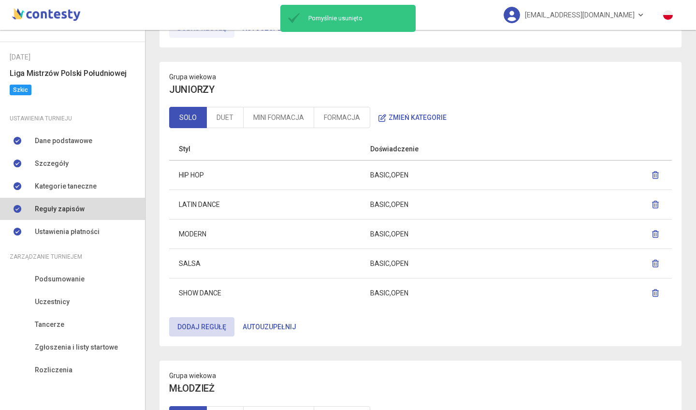
click at [653, 203] on button "button" at bounding box center [656, 204] width 14 height 17
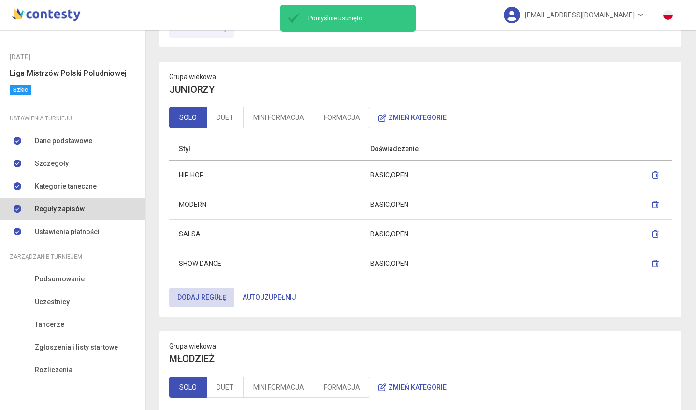
click at [652, 205] on icon "button" at bounding box center [656, 205] width 8 height 8
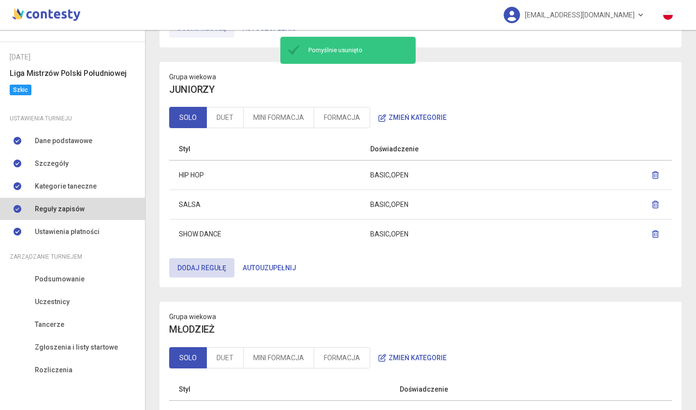
click at [652, 204] on icon "button" at bounding box center [656, 205] width 8 height 8
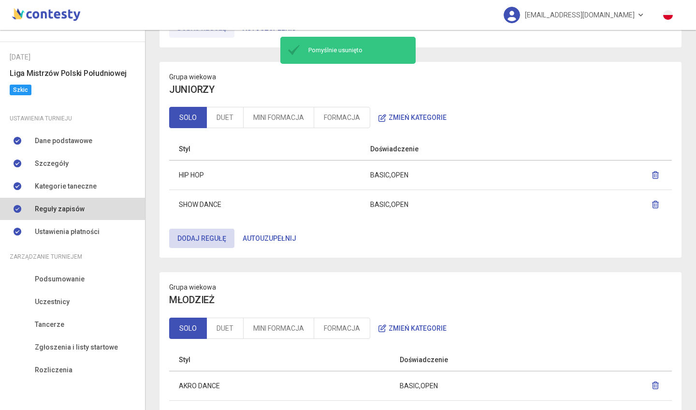
click at [652, 205] on icon "button" at bounding box center [656, 205] width 8 height 8
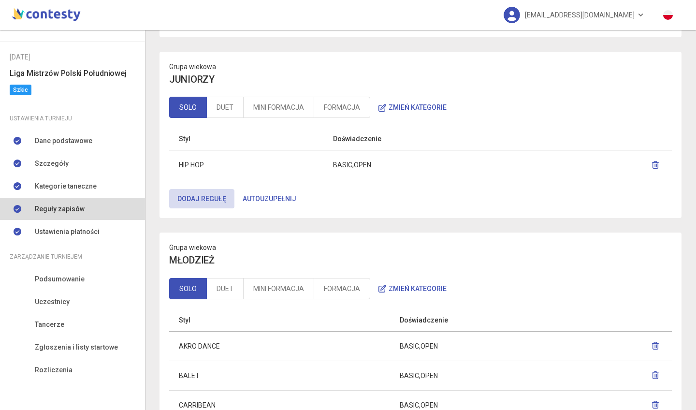
scroll to position [608, 0]
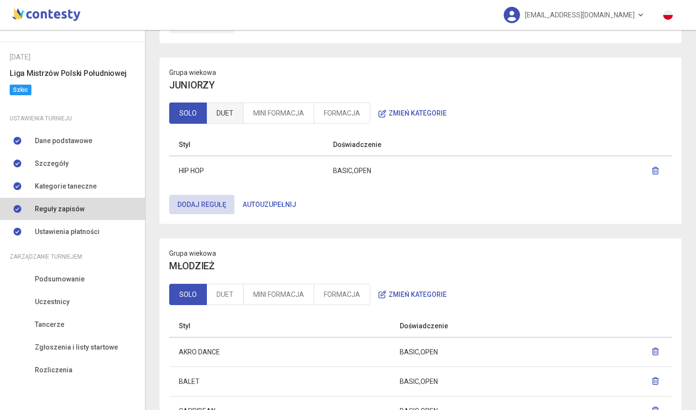
click at [229, 110] on link "DUET" at bounding box center [224, 112] width 37 height 21
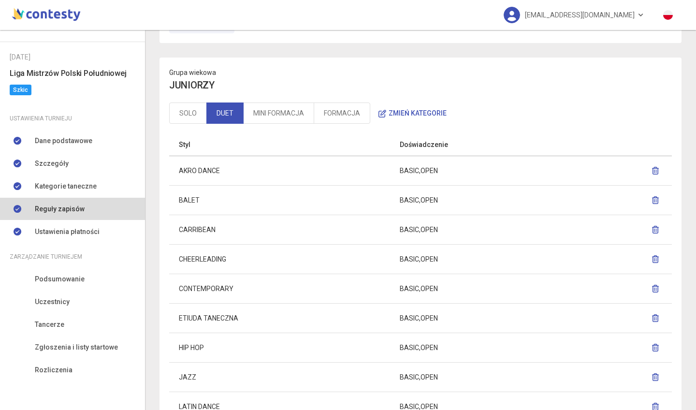
click at [652, 170] on icon "button" at bounding box center [656, 171] width 8 height 8
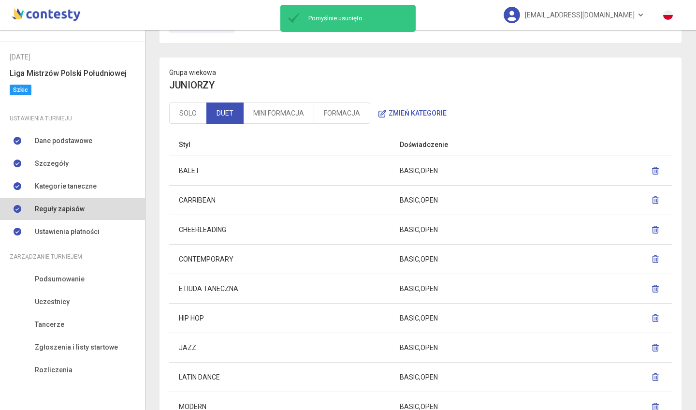
click at [652, 167] on icon "button" at bounding box center [656, 171] width 8 height 8
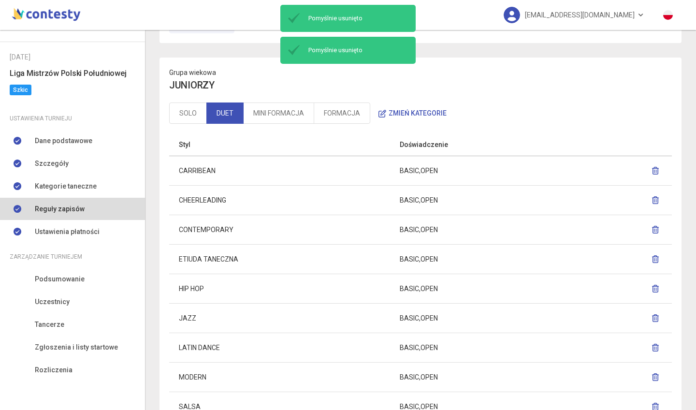
click at [652, 170] on icon "button" at bounding box center [656, 171] width 8 height 8
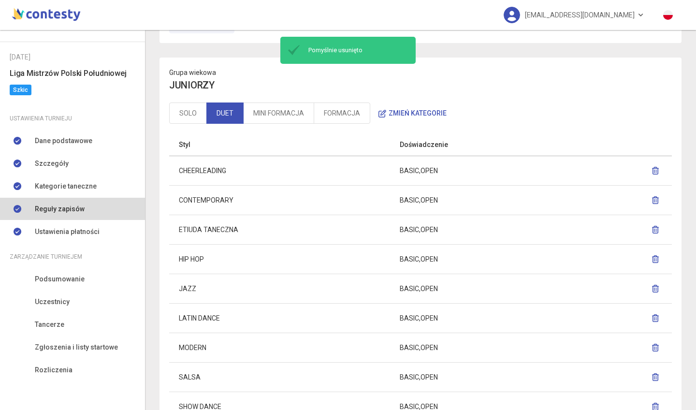
click at [652, 169] on icon "button" at bounding box center [656, 171] width 8 height 8
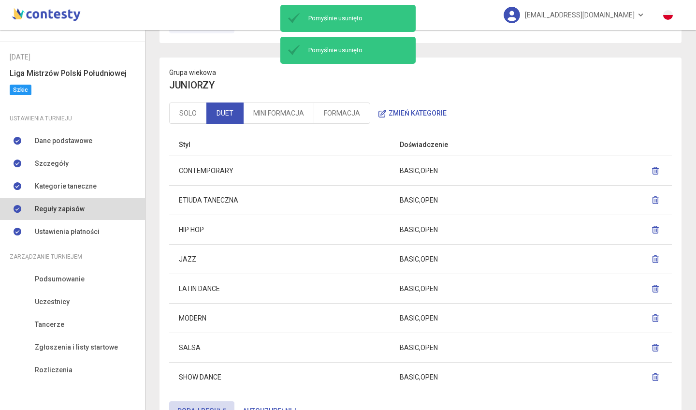
click at [652, 171] on icon "button" at bounding box center [656, 171] width 8 height 8
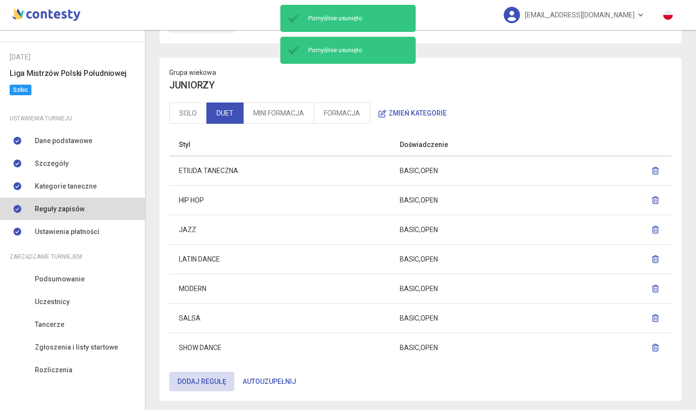
click at [652, 168] on icon "button" at bounding box center [656, 171] width 8 height 8
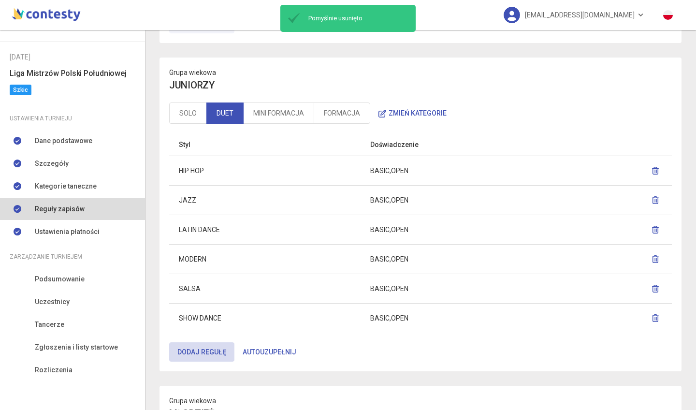
click at [652, 201] on icon "button" at bounding box center [656, 200] width 8 height 8
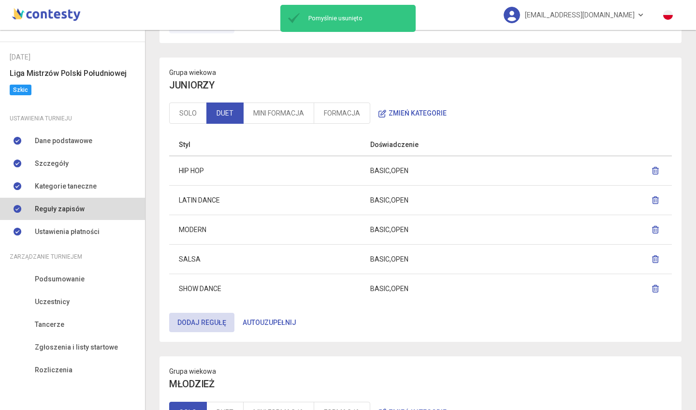
click at [652, 202] on icon "button" at bounding box center [656, 200] width 8 height 8
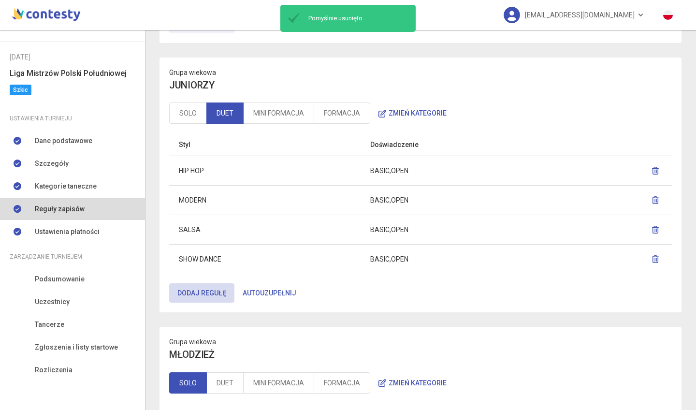
click at [652, 197] on icon "button" at bounding box center [656, 200] width 8 height 8
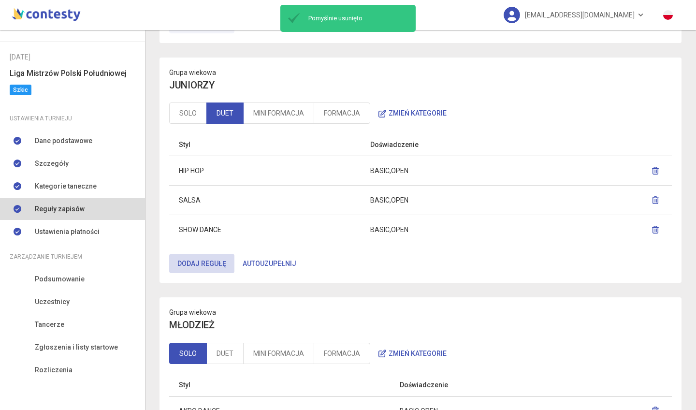
click at [652, 199] on icon "button" at bounding box center [656, 200] width 8 height 8
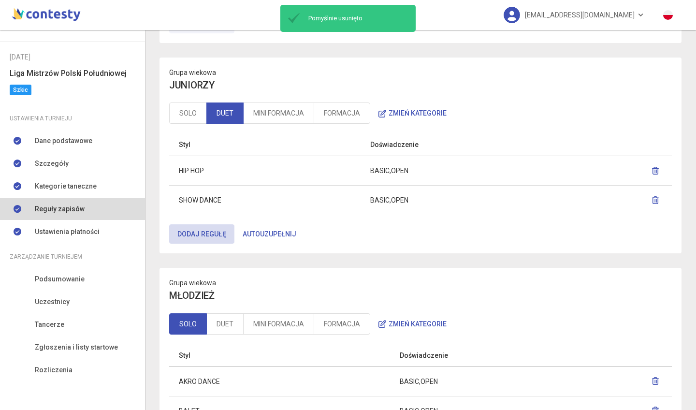
click at [652, 201] on icon "button" at bounding box center [656, 200] width 8 height 8
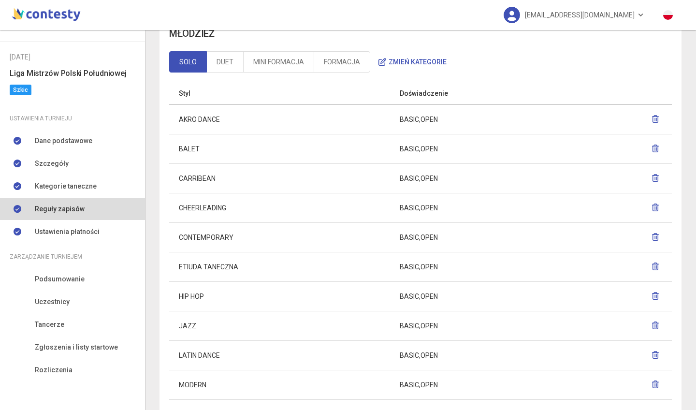
scroll to position [828, 0]
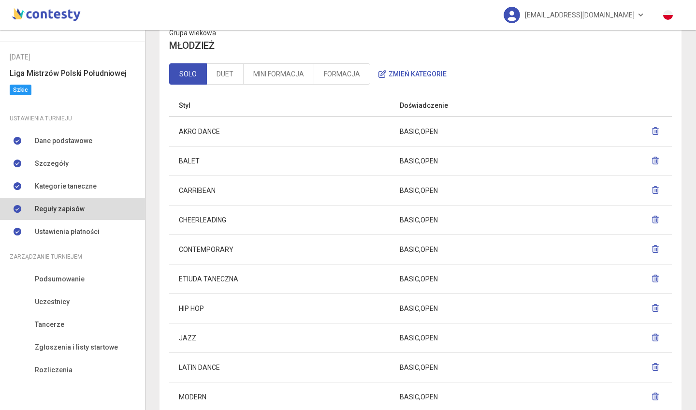
click at [652, 130] on icon "button" at bounding box center [656, 131] width 8 height 8
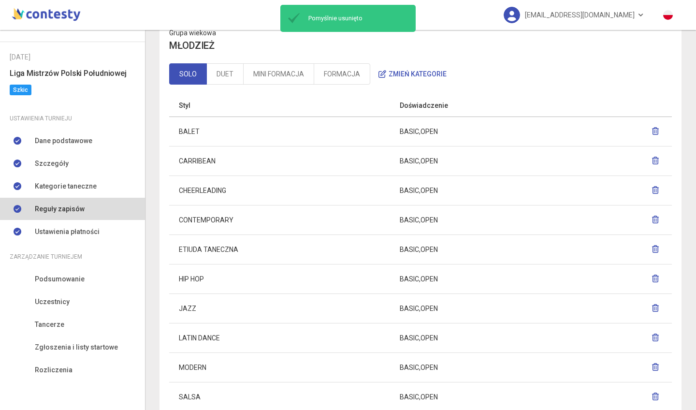
click at [652, 131] on icon "button" at bounding box center [656, 131] width 8 height 8
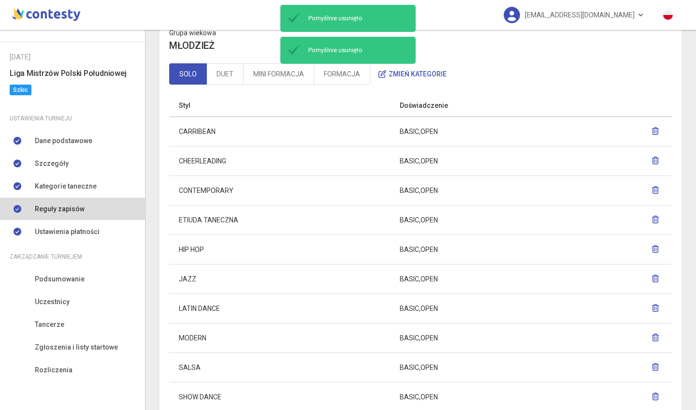
click at [652, 130] on icon "button" at bounding box center [656, 131] width 8 height 8
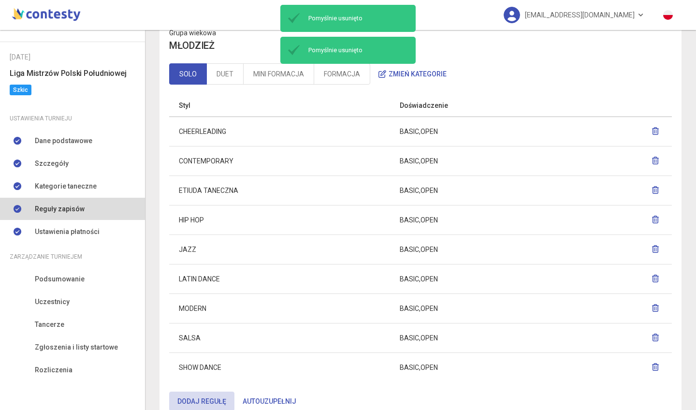
click at [652, 128] on icon "button" at bounding box center [656, 131] width 8 height 8
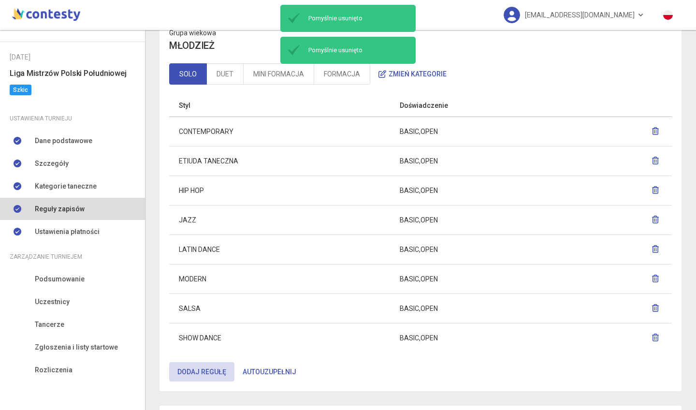
click at [652, 128] on icon "button" at bounding box center [656, 131] width 8 height 8
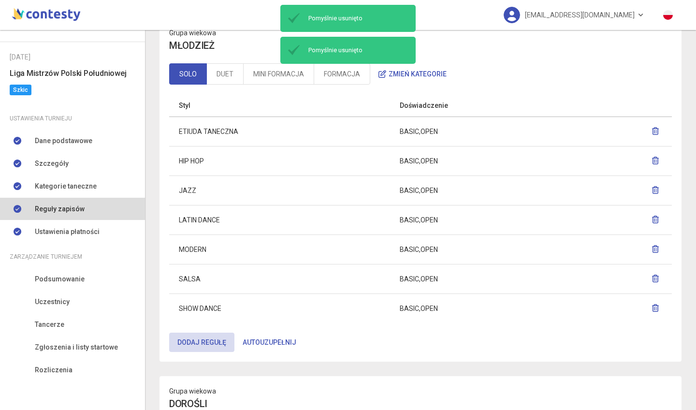
click at [652, 131] on icon "button" at bounding box center [656, 131] width 8 height 8
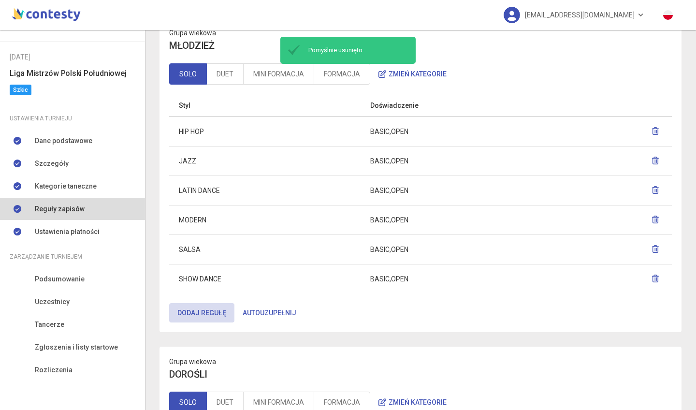
click at [652, 160] on icon "button" at bounding box center [656, 161] width 8 height 8
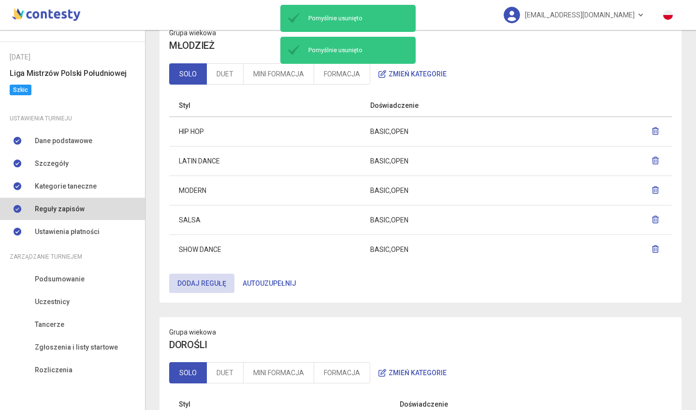
click at [652, 192] on icon "button" at bounding box center [656, 190] width 8 height 8
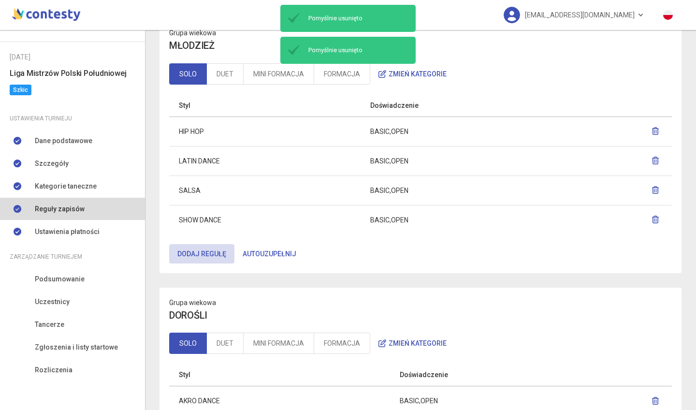
click at [652, 189] on icon "button" at bounding box center [656, 190] width 8 height 8
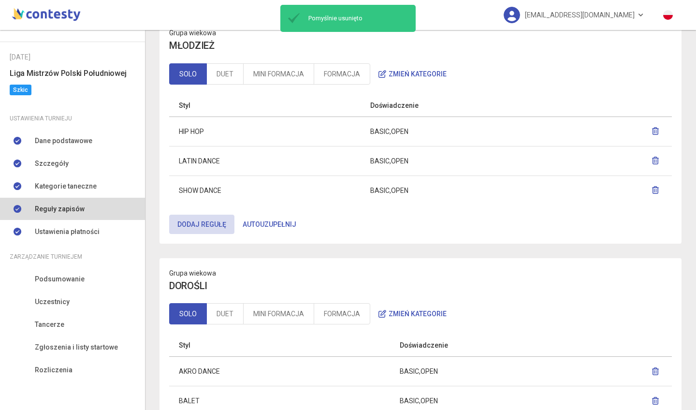
click at [652, 159] on icon "button" at bounding box center [656, 161] width 8 height 8
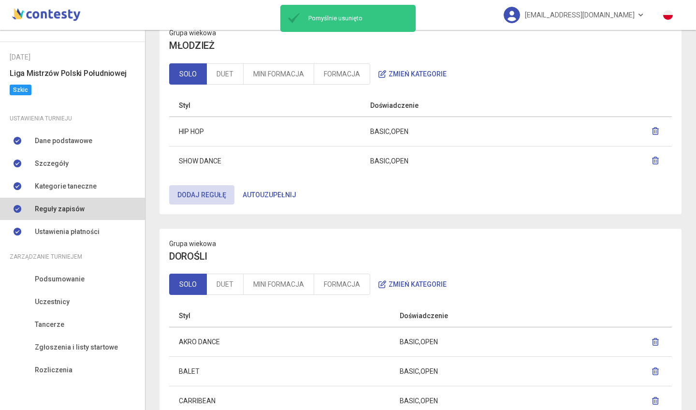
click at [652, 160] on icon "button" at bounding box center [656, 161] width 8 height 8
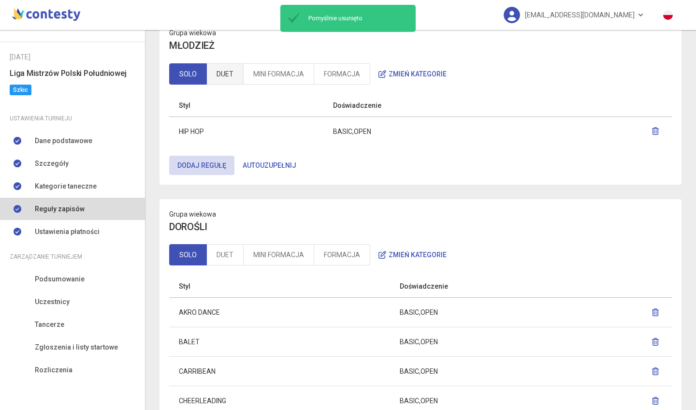
click at [230, 72] on link "DUET" at bounding box center [224, 73] width 37 height 21
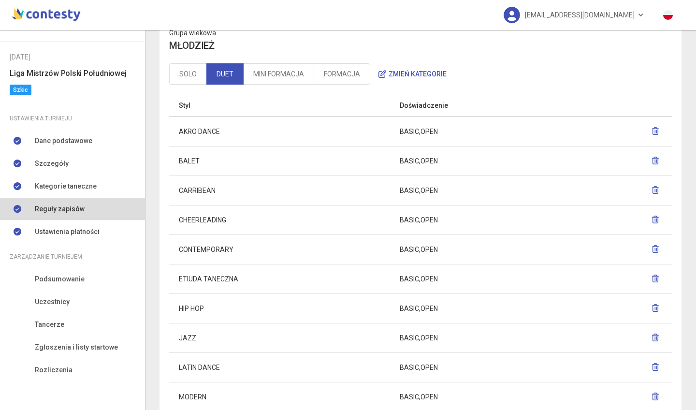
click at [652, 130] on icon "button" at bounding box center [656, 131] width 8 height 8
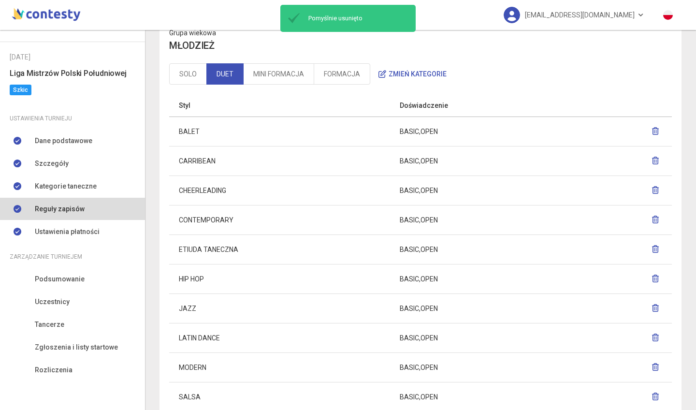
click at [652, 130] on icon "button" at bounding box center [656, 131] width 8 height 8
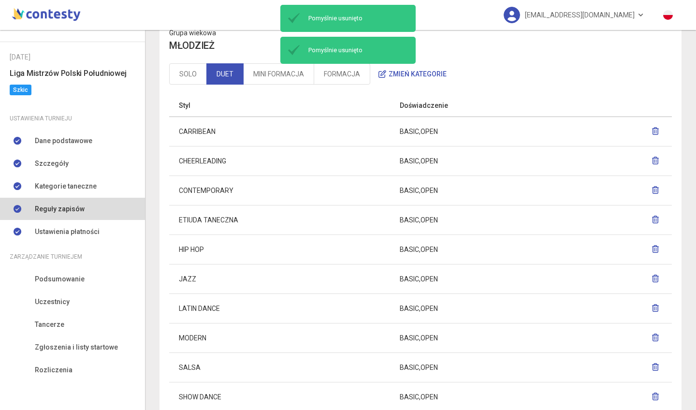
click at [652, 128] on icon "button" at bounding box center [656, 131] width 8 height 8
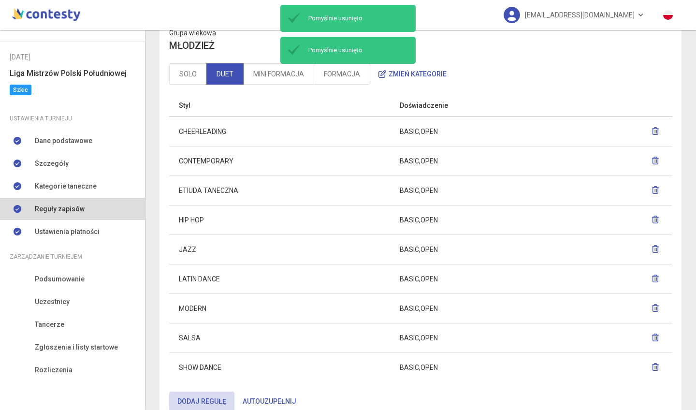
click at [652, 130] on icon "button" at bounding box center [656, 131] width 8 height 8
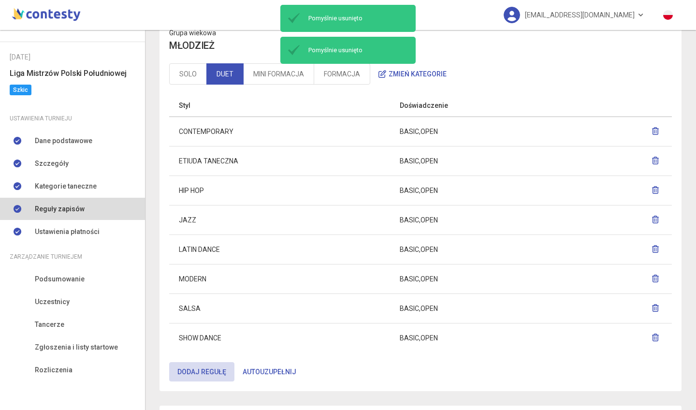
click at [652, 128] on icon "button" at bounding box center [656, 131] width 8 height 8
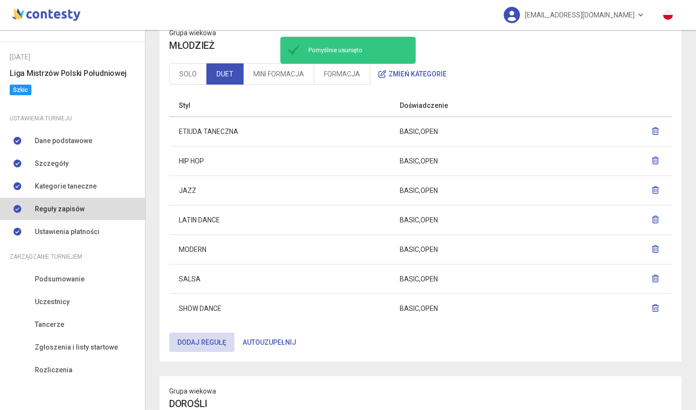
click at [652, 130] on icon "button" at bounding box center [656, 131] width 8 height 8
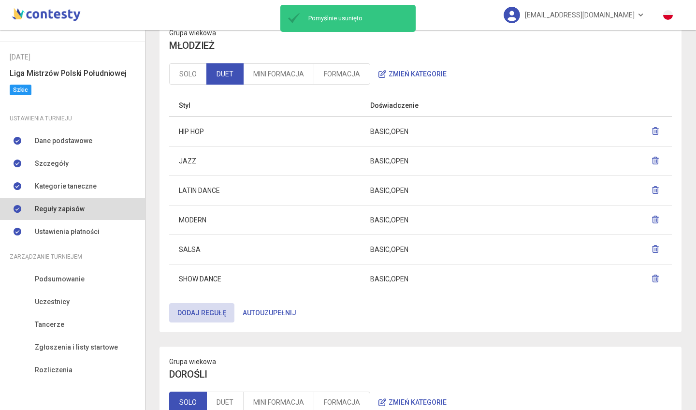
click at [652, 159] on icon "button" at bounding box center [656, 161] width 8 height 8
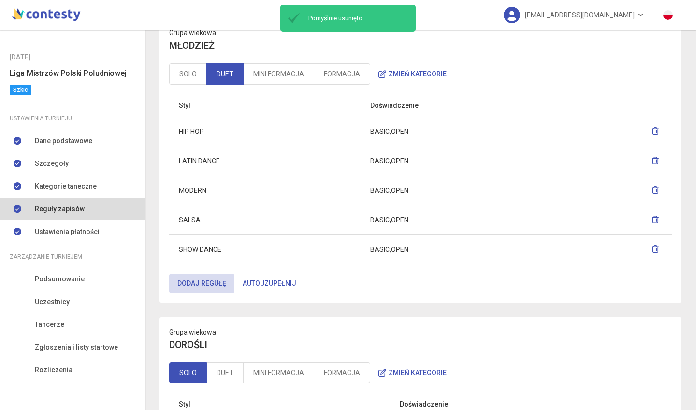
click at [652, 161] on icon "button" at bounding box center [656, 161] width 8 height 8
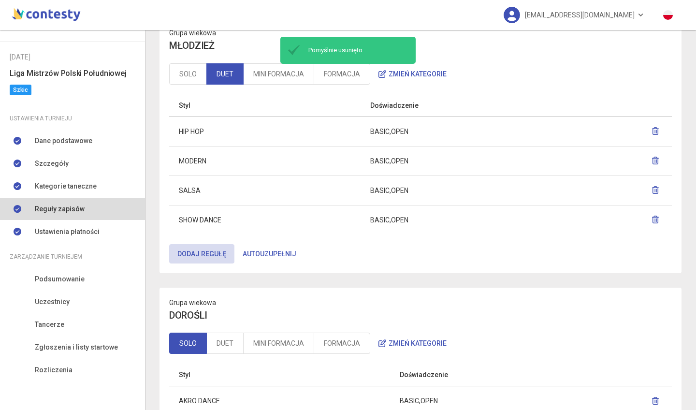
click at [652, 161] on icon "button" at bounding box center [656, 161] width 8 height 8
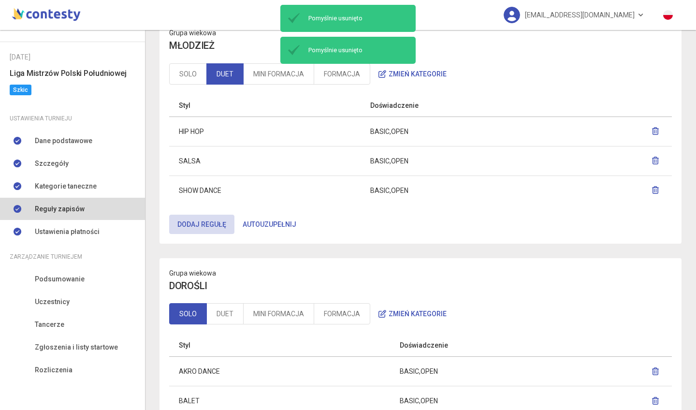
click at [652, 161] on icon "button" at bounding box center [656, 161] width 8 height 8
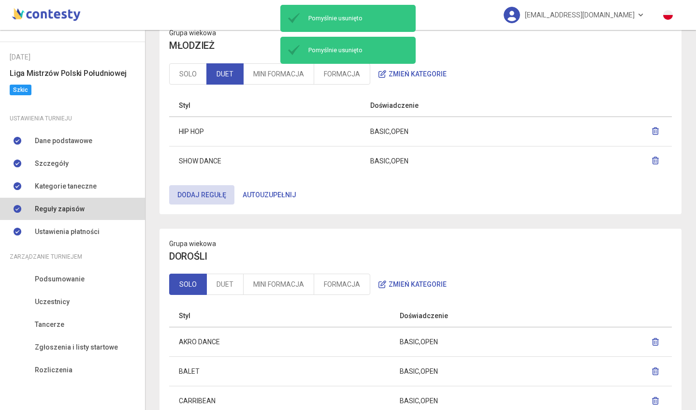
click at [652, 160] on icon "button" at bounding box center [656, 161] width 8 height 8
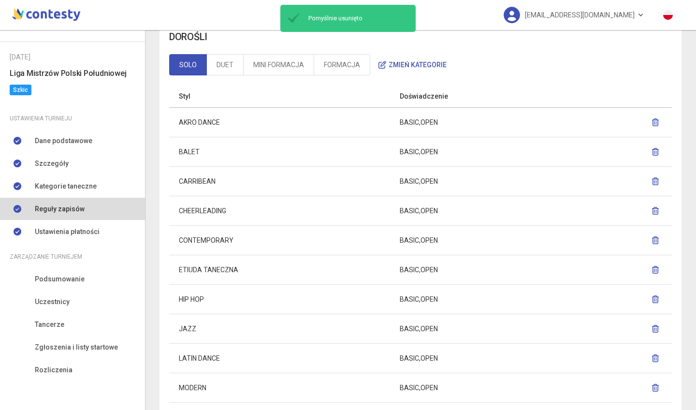
scroll to position [1015, 0]
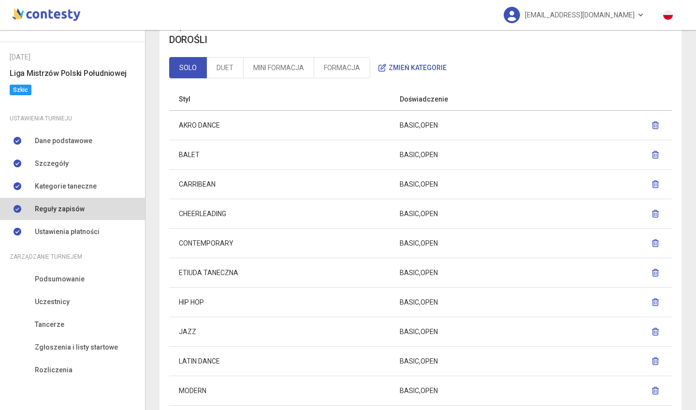
click at [649, 126] on button "button" at bounding box center [656, 124] width 14 height 17
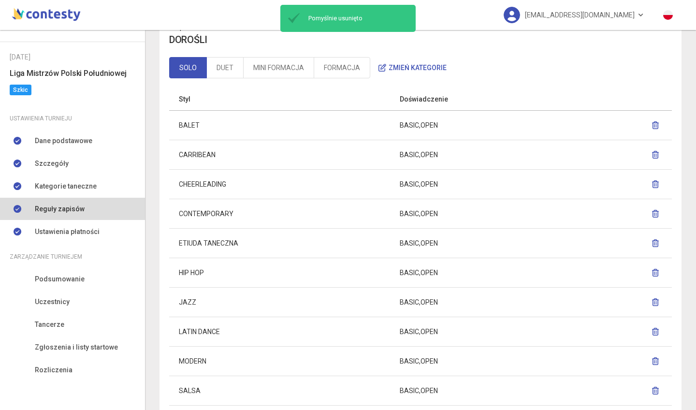
click at [652, 127] on icon "button" at bounding box center [656, 125] width 8 height 8
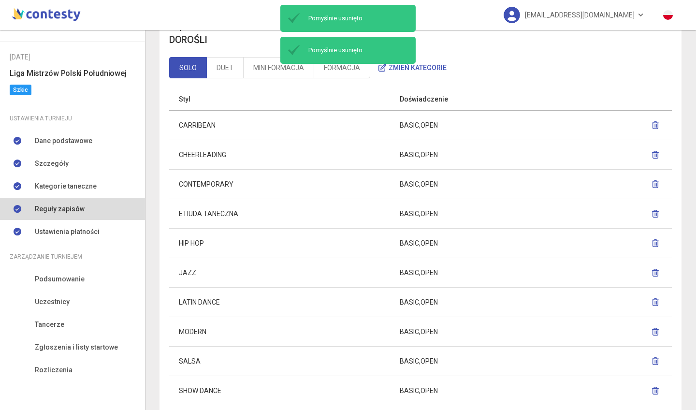
click at [652, 125] on icon "button" at bounding box center [656, 125] width 8 height 8
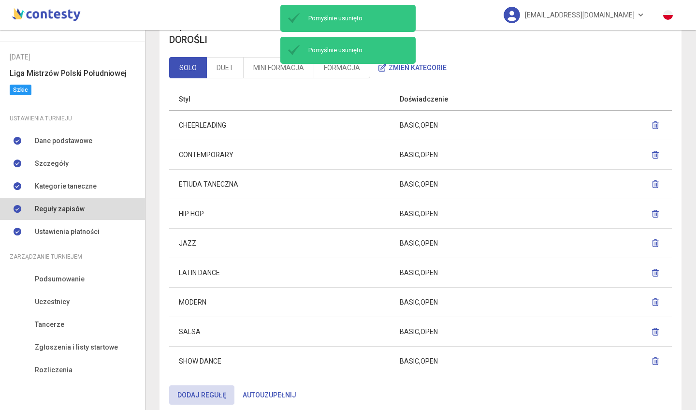
click at [652, 122] on icon "button" at bounding box center [656, 125] width 8 height 8
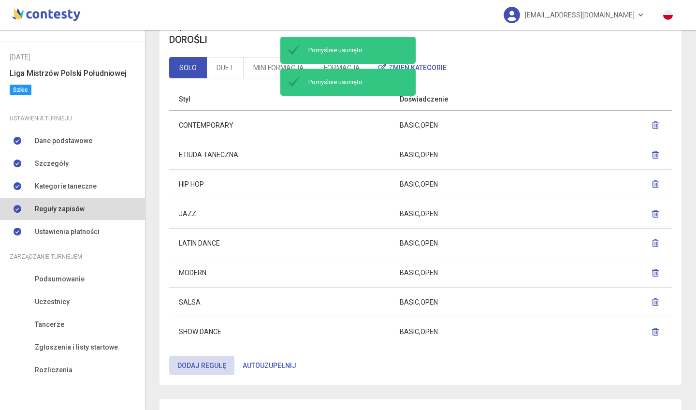
click at [652, 124] on icon "button" at bounding box center [656, 125] width 8 height 8
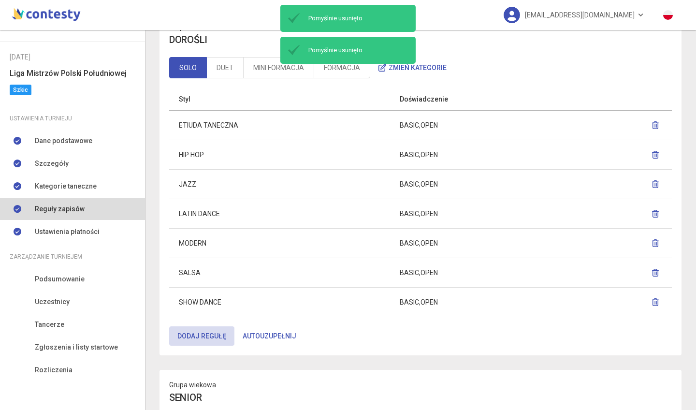
click at [654, 119] on button "button" at bounding box center [656, 124] width 14 height 17
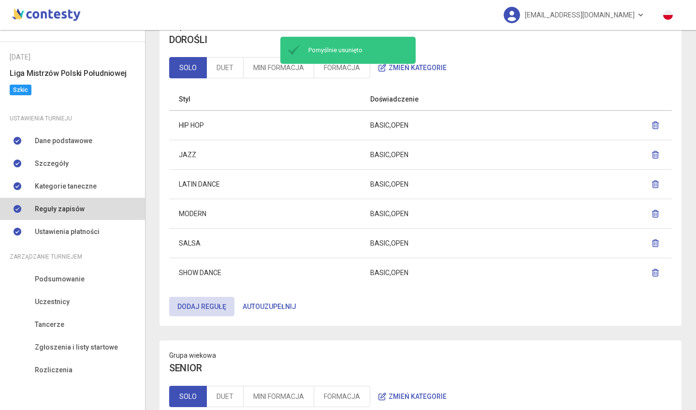
click at [652, 153] on icon "button" at bounding box center [656, 155] width 8 height 8
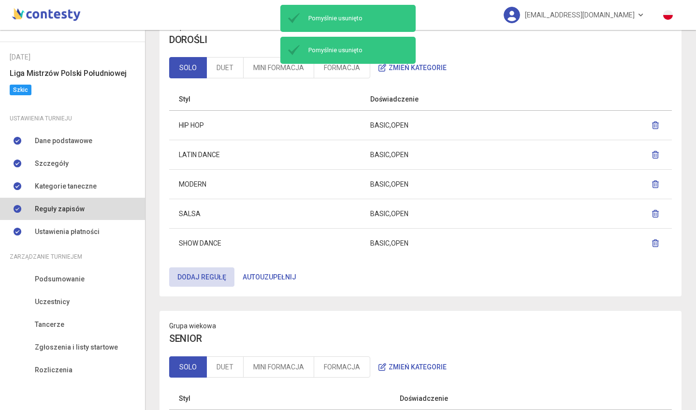
click at [652, 155] on icon "button" at bounding box center [656, 155] width 8 height 8
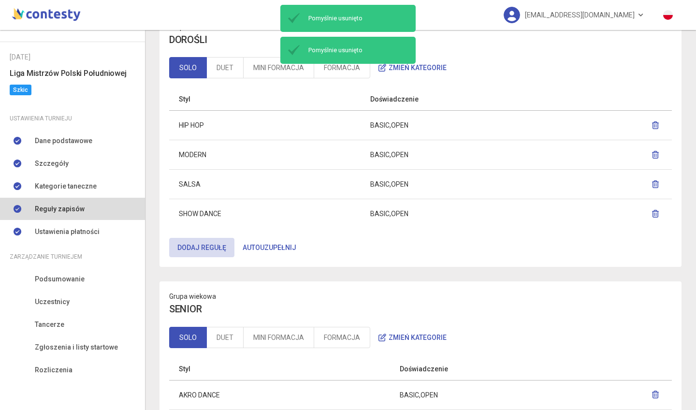
click at [652, 152] on icon "button" at bounding box center [656, 155] width 8 height 8
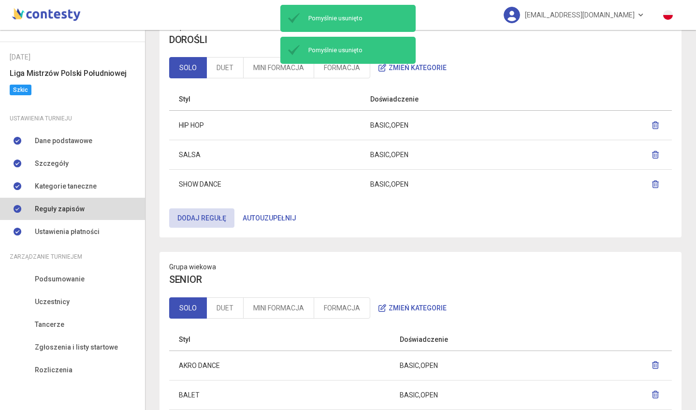
click at [652, 151] on icon "button" at bounding box center [656, 155] width 8 height 8
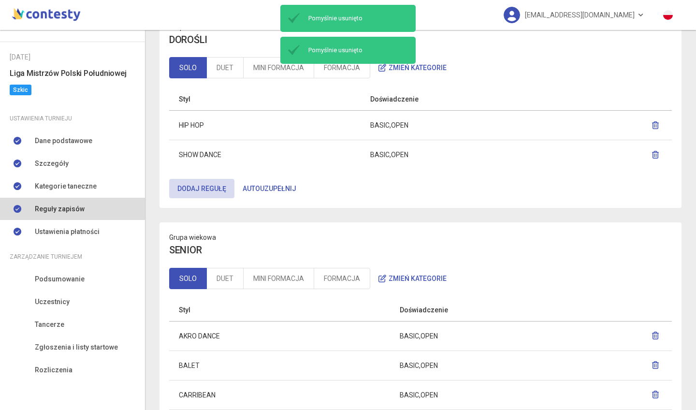
click at [652, 153] on icon "button" at bounding box center [656, 155] width 8 height 8
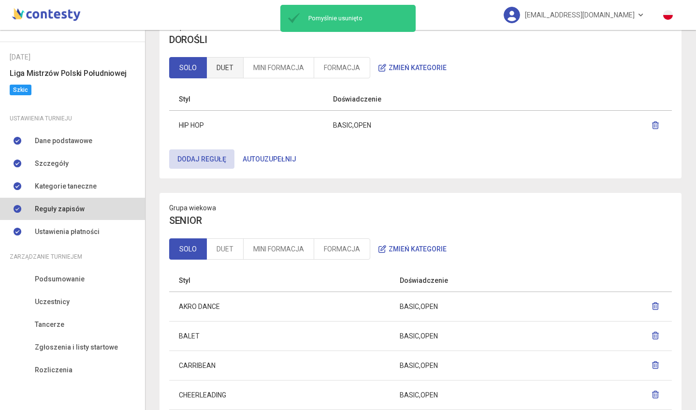
click at [226, 69] on link "DUET" at bounding box center [224, 67] width 37 height 21
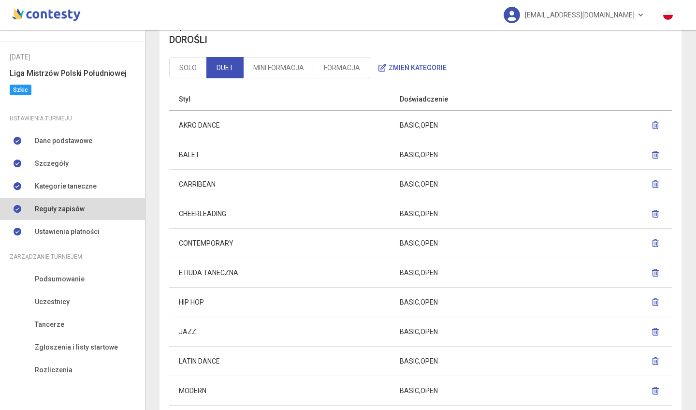
click at [652, 123] on icon "button" at bounding box center [656, 125] width 8 height 8
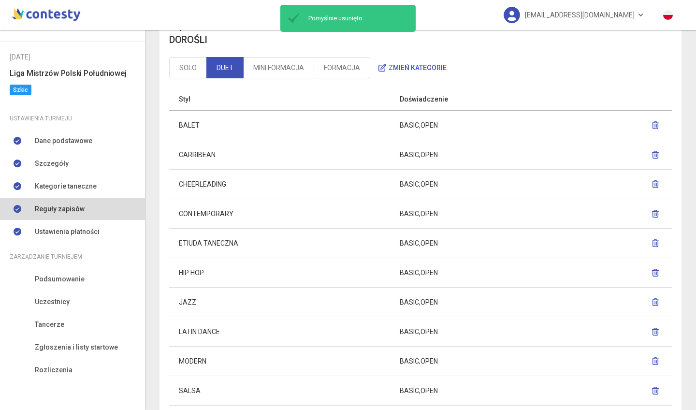
click at [652, 126] on icon "button" at bounding box center [656, 125] width 8 height 8
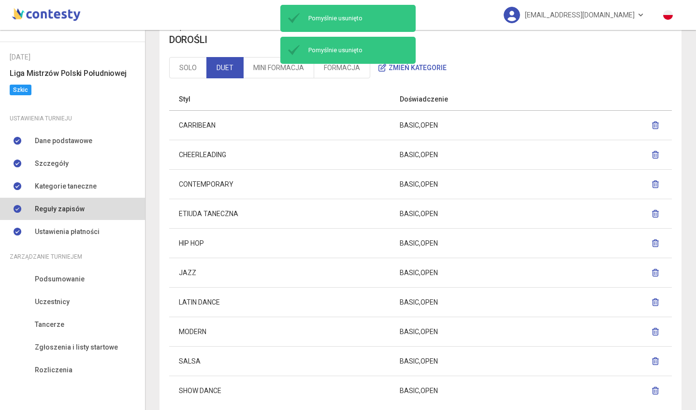
click at [652, 121] on icon "button" at bounding box center [656, 125] width 8 height 8
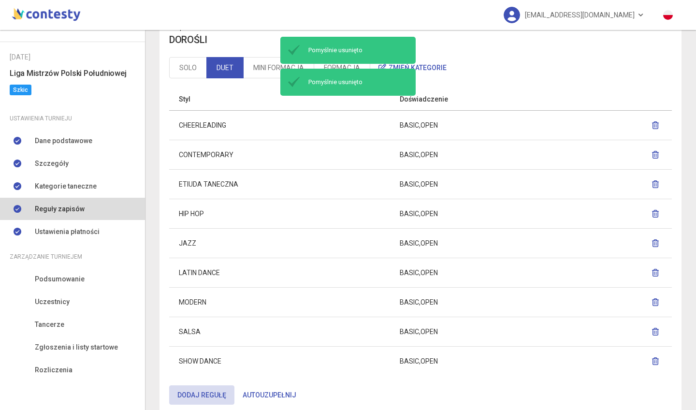
click at [652, 122] on icon "button" at bounding box center [656, 125] width 8 height 8
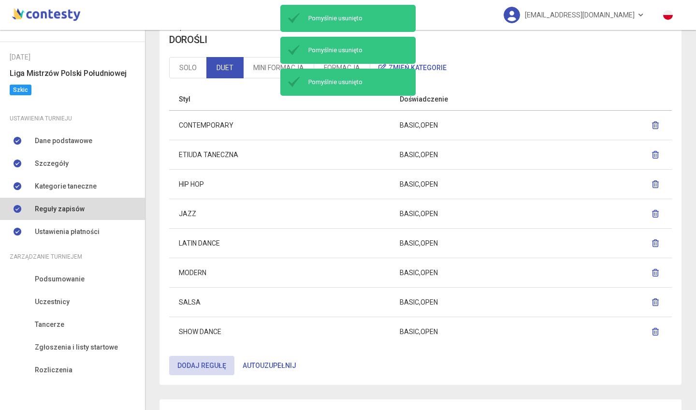
click at [652, 124] on icon "button" at bounding box center [656, 125] width 8 height 8
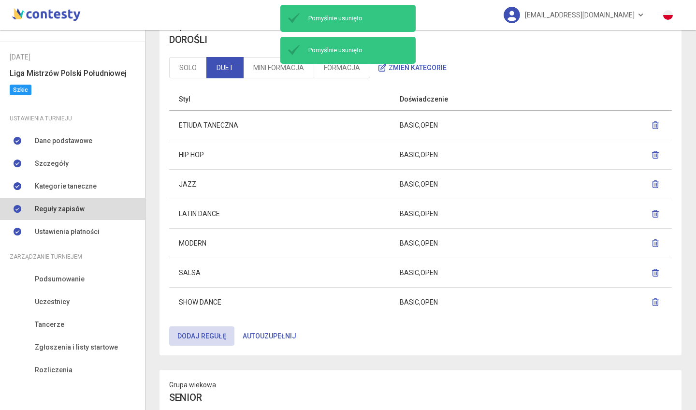
click at [652, 125] on icon "button" at bounding box center [656, 125] width 8 height 8
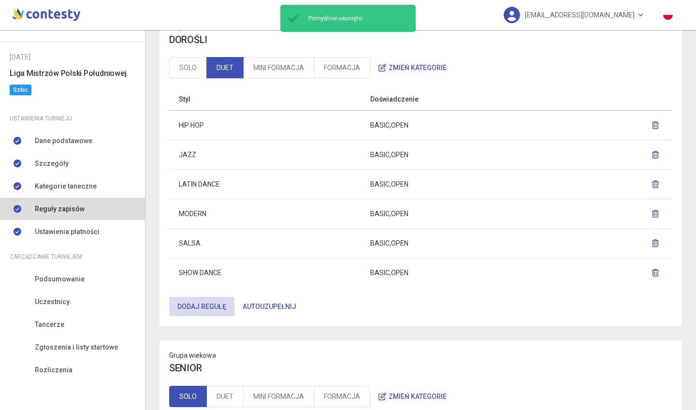
click at [652, 155] on icon "button" at bounding box center [656, 155] width 8 height 8
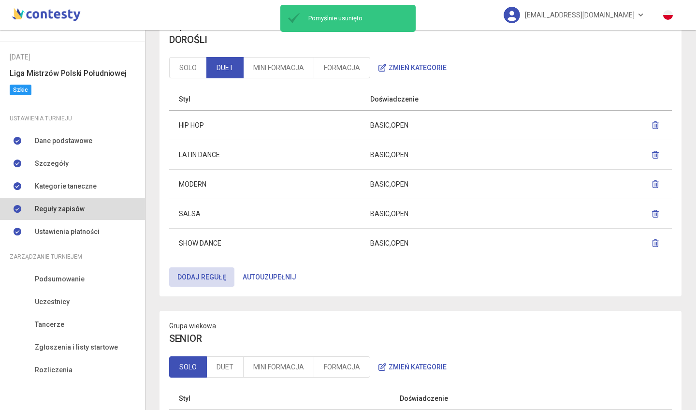
click at [652, 157] on icon "button" at bounding box center [656, 155] width 8 height 8
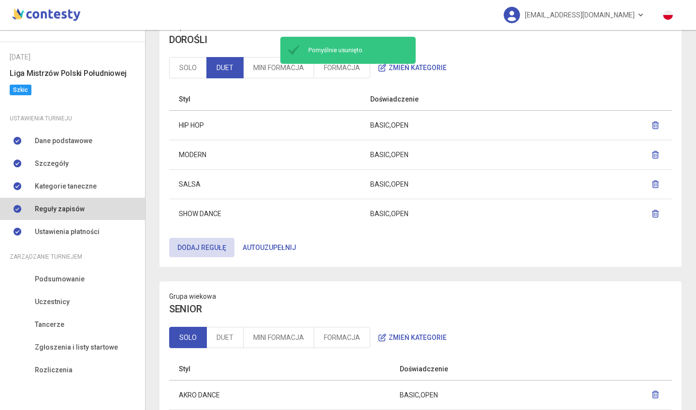
click at [652, 156] on icon "button" at bounding box center [656, 155] width 8 height 8
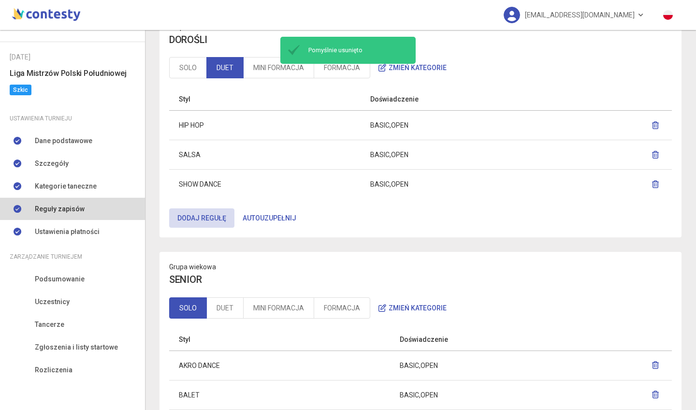
click at [652, 154] on icon "button" at bounding box center [656, 155] width 8 height 8
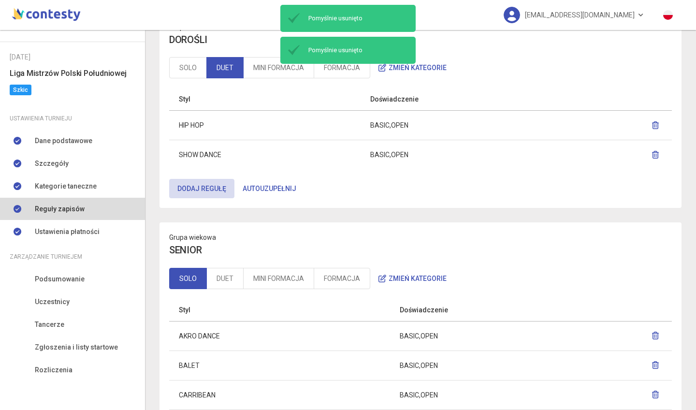
click at [652, 153] on icon "button" at bounding box center [656, 155] width 8 height 8
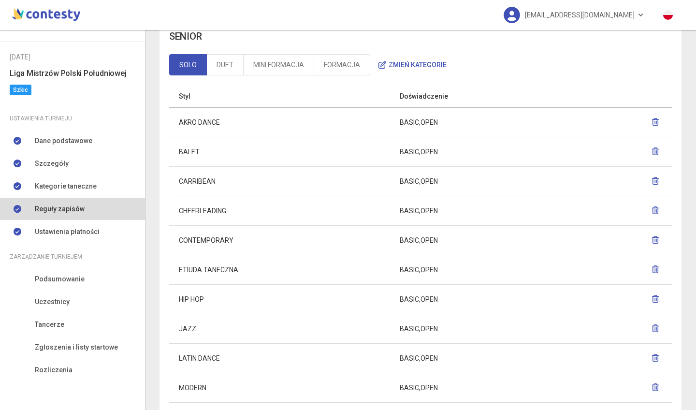
scroll to position [1193, 0]
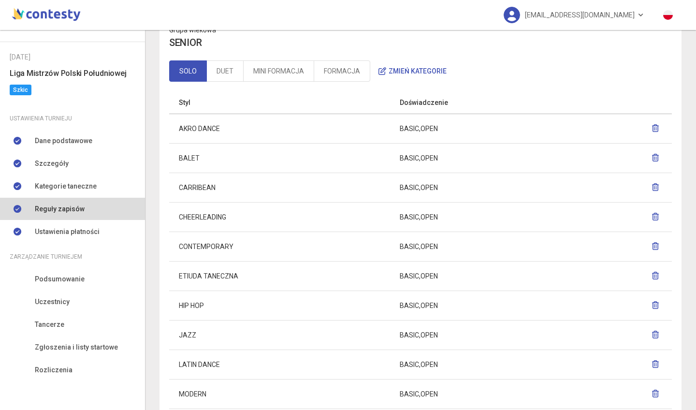
click at [652, 124] on icon "button" at bounding box center [656, 128] width 8 height 8
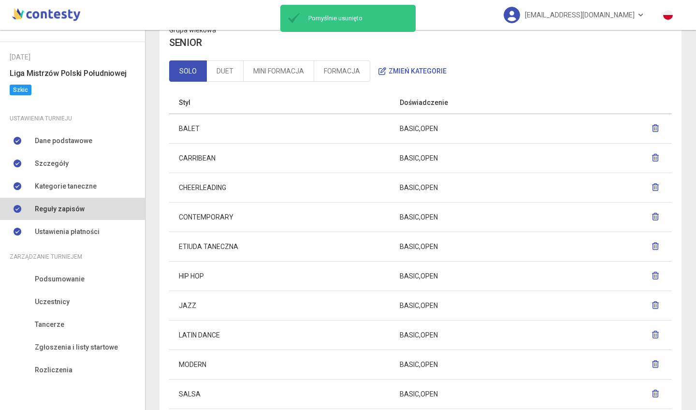
click at [652, 127] on icon "button" at bounding box center [656, 128] width 8 height 8
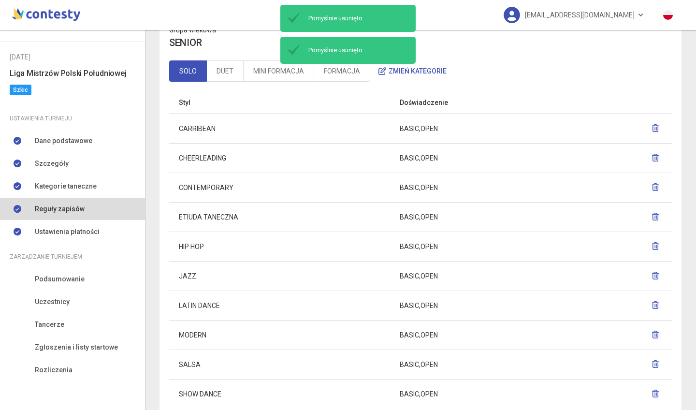
click at [652, 127] on icon "button" at bounding box center [656, 128] width 8 height 8
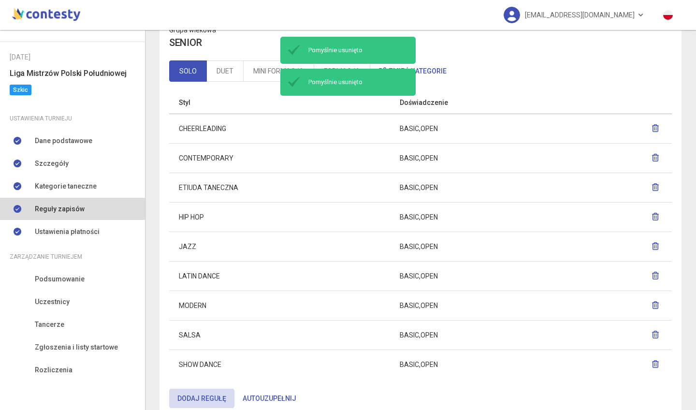
click at [652, 124] on icon "button" at bounding box center [656, 128] width 8 height 8
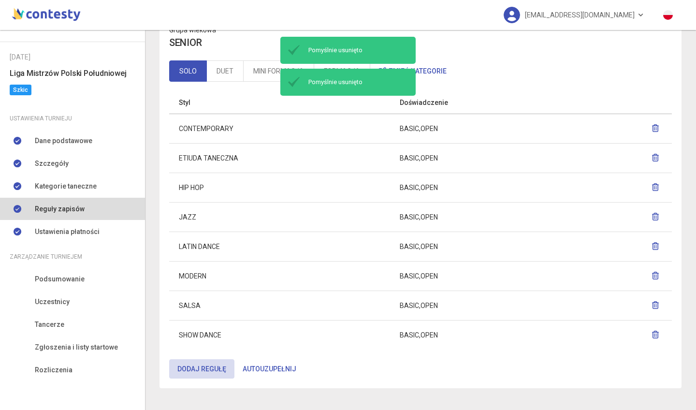
click at [652, 130] on icon "button" at bounding box center [656, 128] width 8 height 8
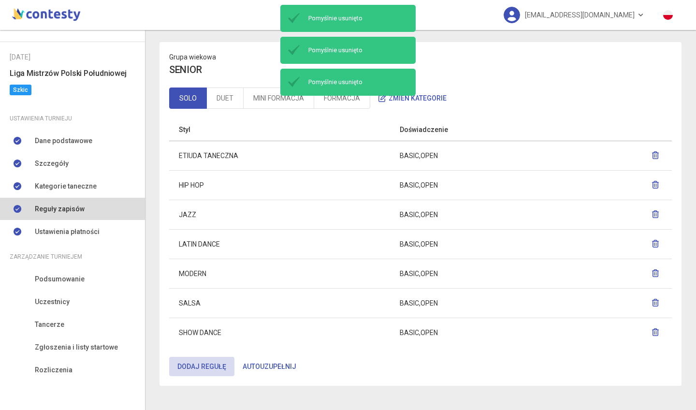
scroll to position [1164, 0]
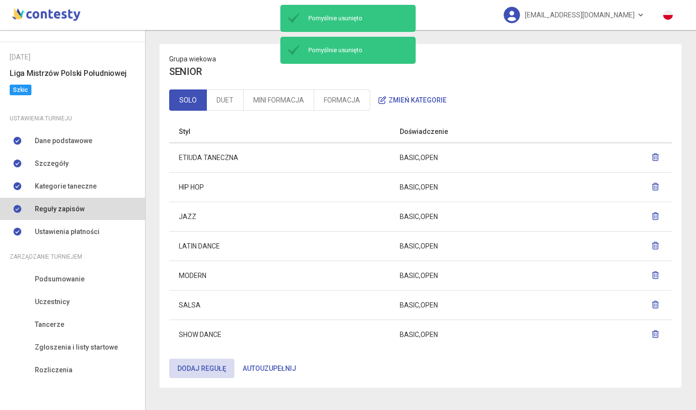
click at [652, 157] on icon "button" at bounding box center [656, 157] width 8 height 8
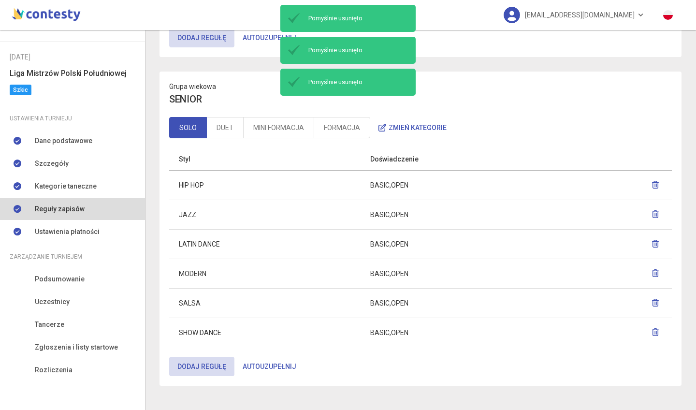
scroll to position [1134, 0]
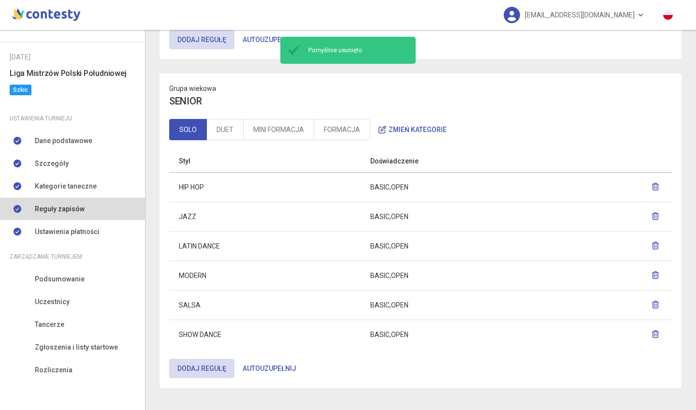
click at [652, 216] on icon "button" at bounding box center [656, 216] width 8 height 8
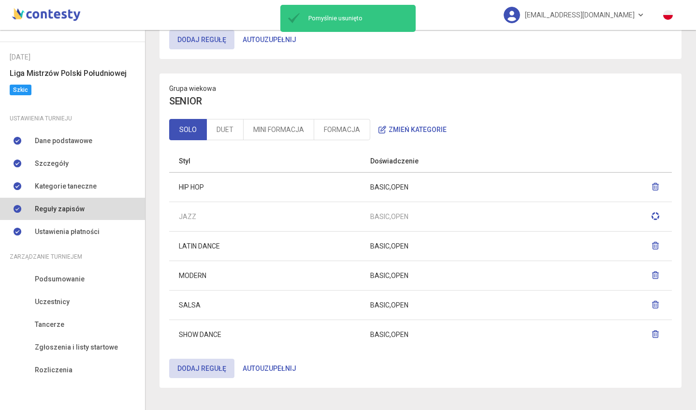
scroll to position [1105, 0]
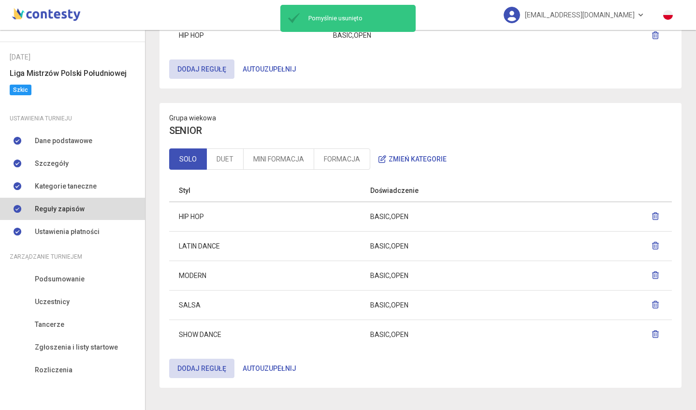
click at [652, 246] on icon "button" at bounding box center [656, 246] width 8 height 8
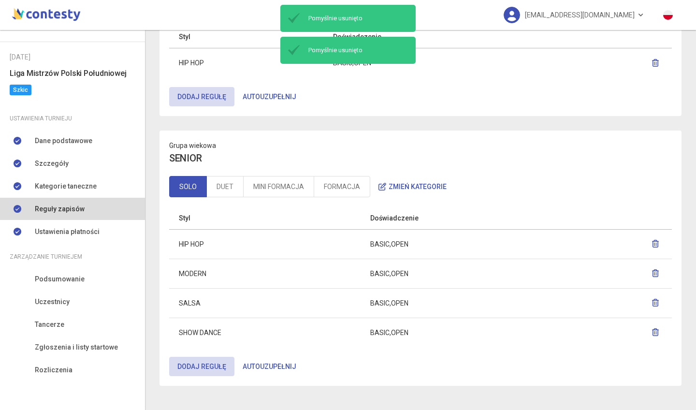
scroll to position [1075, 0]
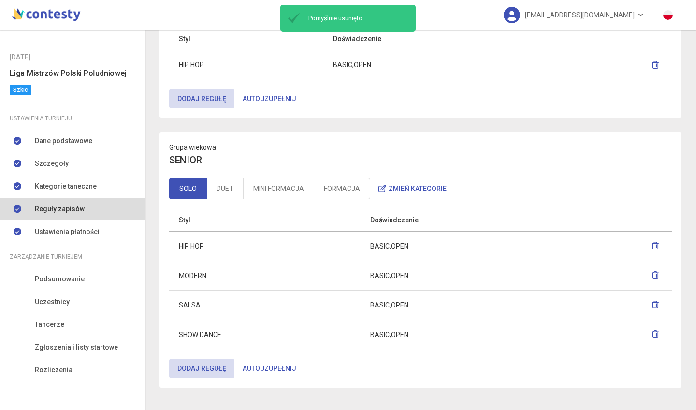
click at [652, 274] on icon "button" at bounding box center [656, 275] width 8 height 8
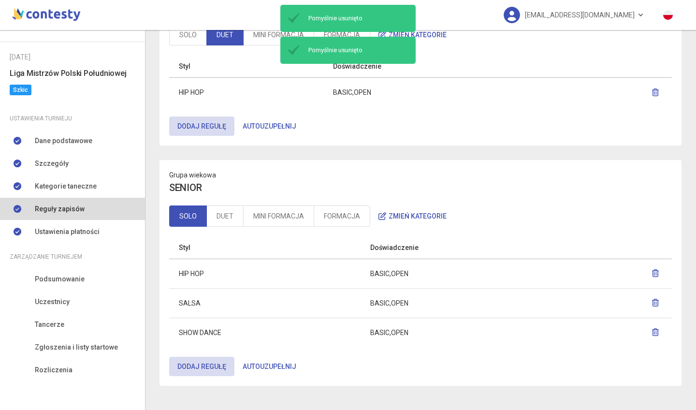
scroll to position [1046, 0]
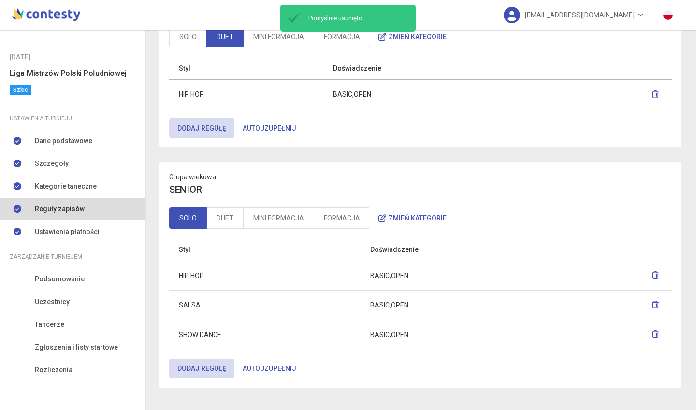
click at [652, 304] on icon "button" at bounding box center [656, 305] width 8 height 8
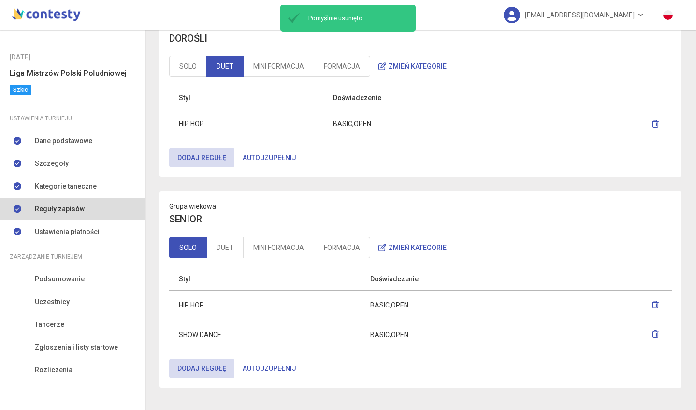
click at [652, 332] on icon "button" at bounding box center [656, 334] width 8 height 8
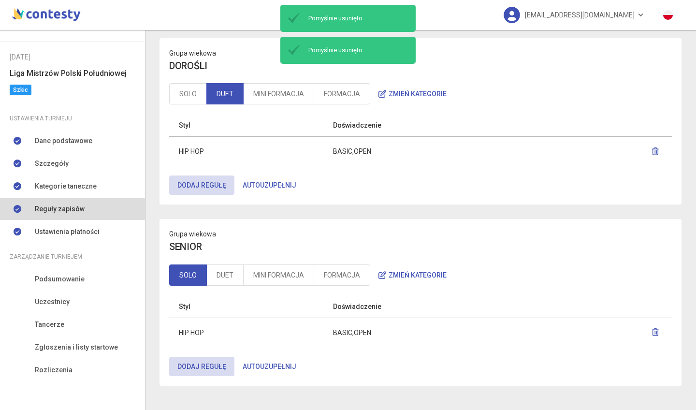
scroll to position [987, 0]
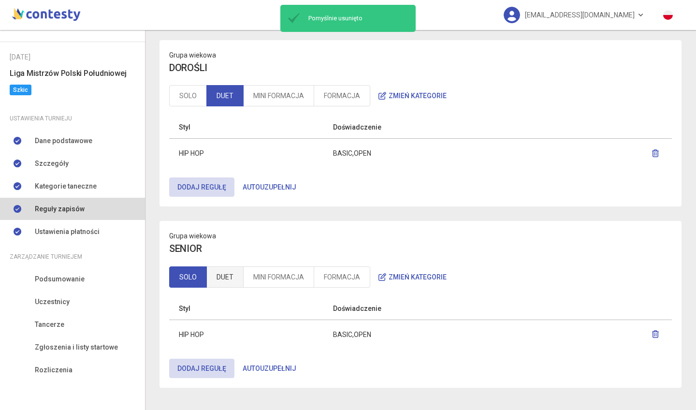
click at [225, 273] on link "DUET" at bounding box center [224, 276] width 37 height 21
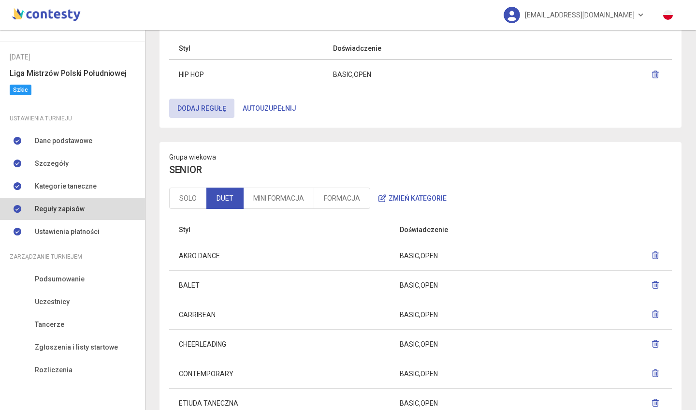
scroll to position [1137, 0]
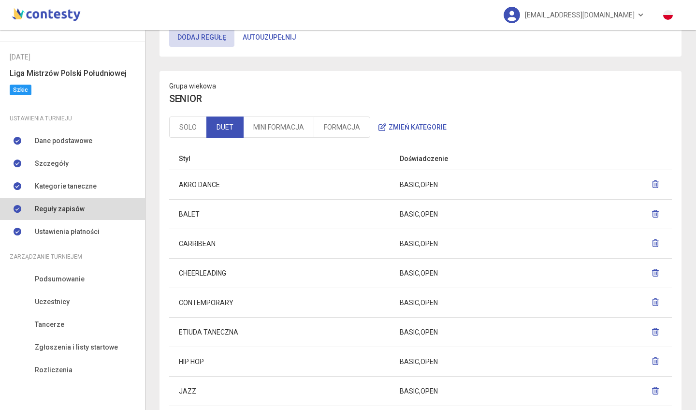
click at [652, 180] on button "button" at bounding box center [656, 184] width 14 height 17
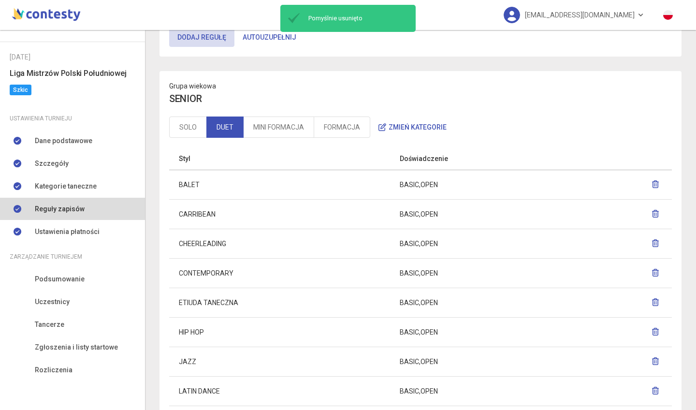
click at [652, 185] on icon "button" at bounding box center [656, 184] width 8 height 8
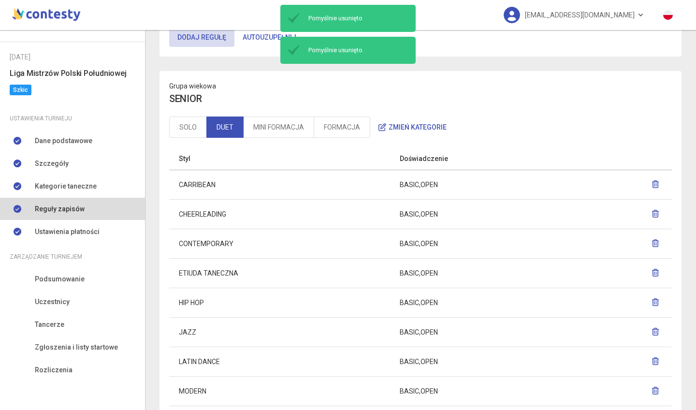
click at [652, 185] on icon "button" at bounding box center [656, 184] width 8 height 8
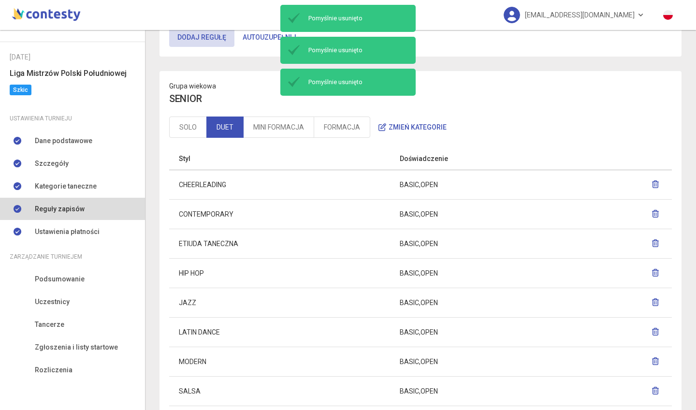
click at [652, 183] on icon "button" at bounding box center [656, 184] width 8 height 8
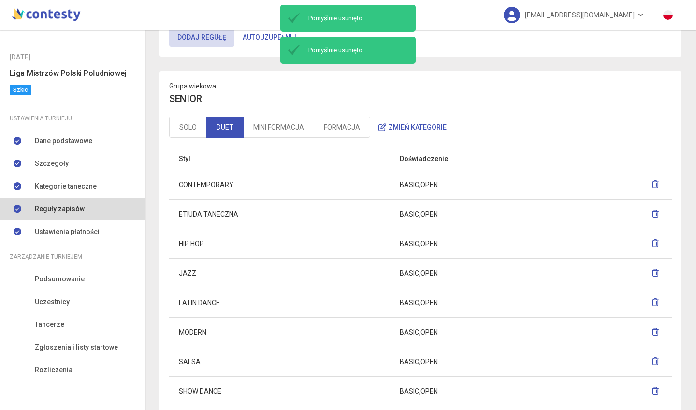
click at [652, 182] on icon "button" at bounding box center [656, 184] width 8 height 8
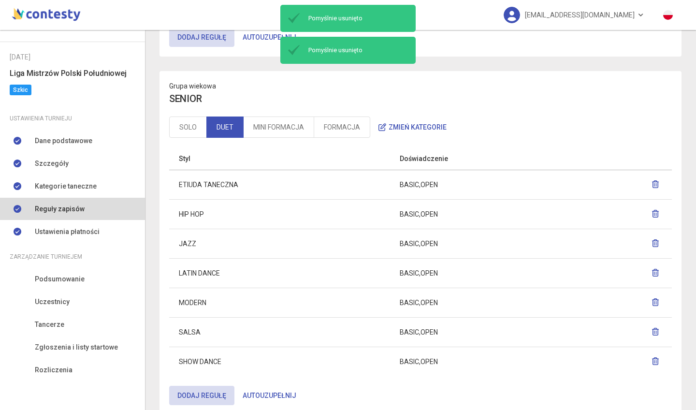
click at [652, 182] on icon "button" at bounding box center [656, 184] width 8 height 8
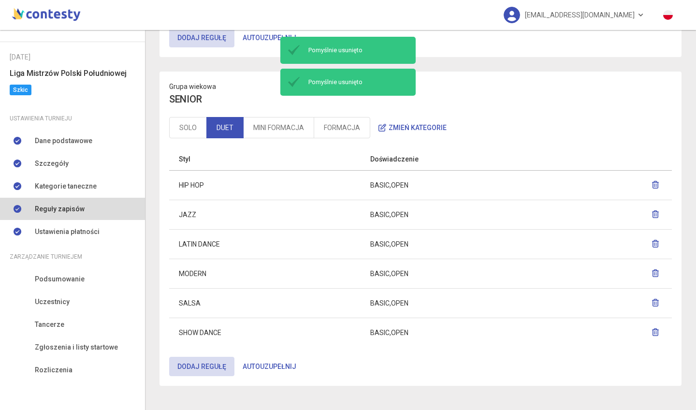
scroll to position [1134, 0]
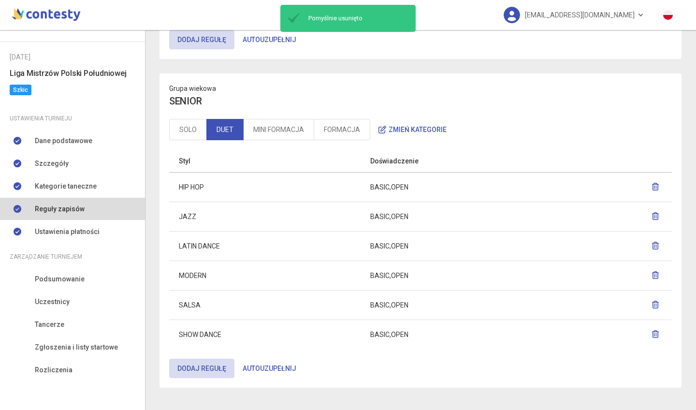
click at [652, 215] on icon "button" at bounding box center [656, 216] width 8 height 8
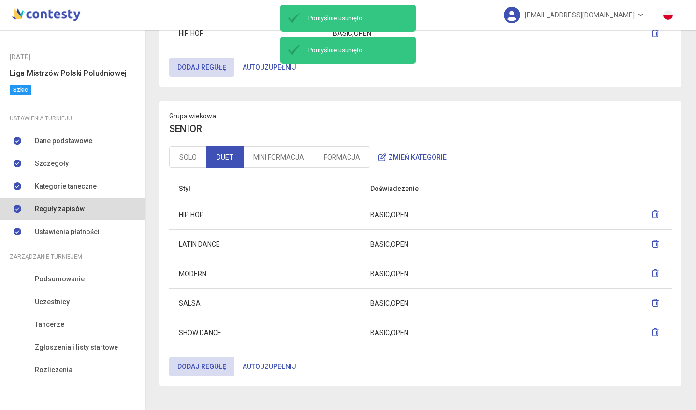
scroll to position [1105, 0]
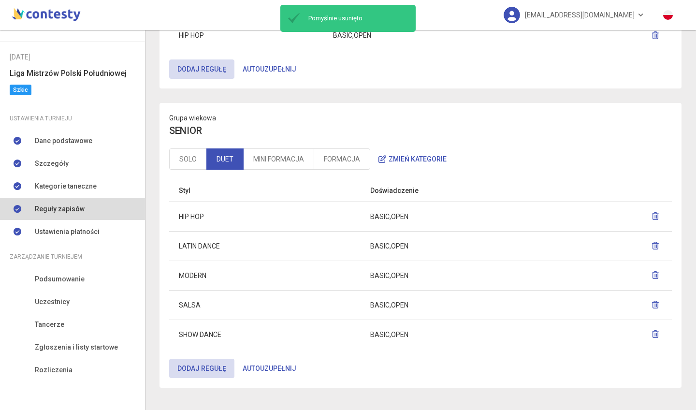
click at [652, 242] on icon "button" at bounding box center [656, 246] width 8 height 8
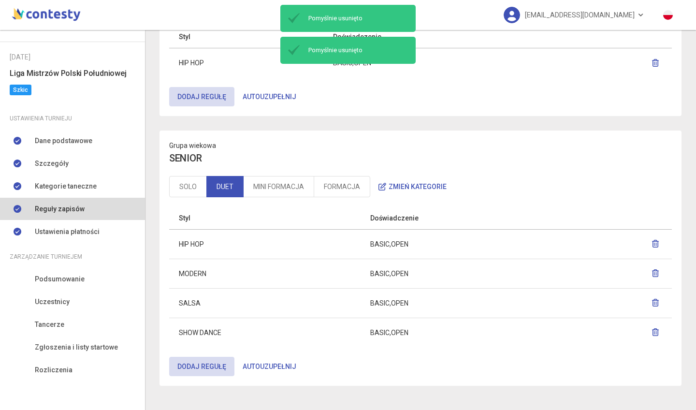
scroll to position [1075, 0]
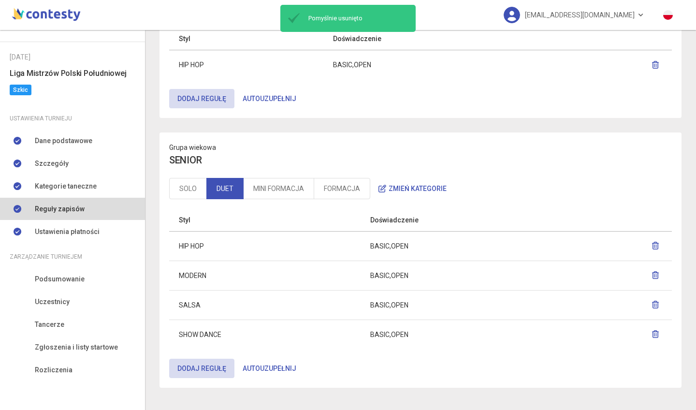
click at [652, 271] on icon "button" at bounding box center [656, 275] width 8 height 8
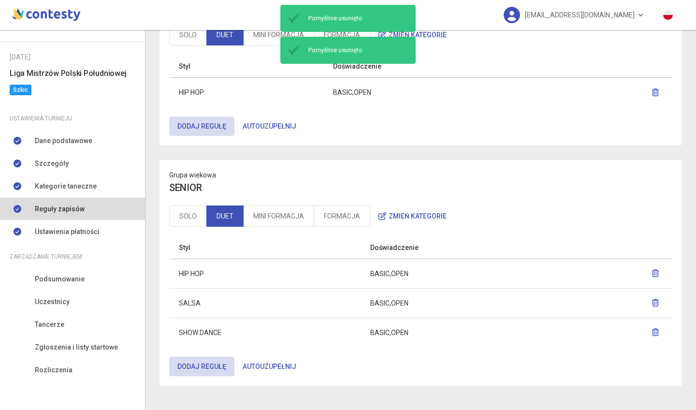
scroll to position [1046, 0]
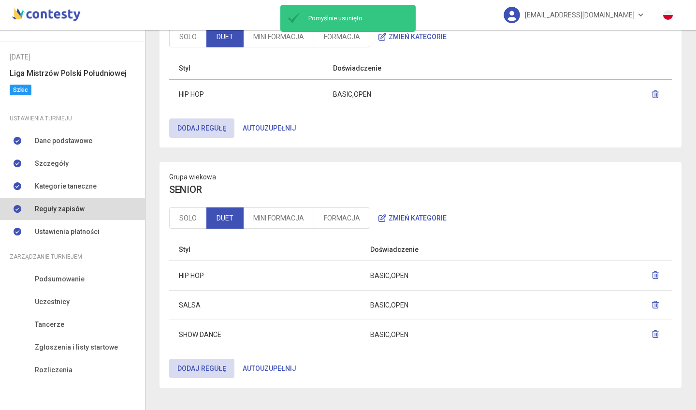
click at [652, 304] on icon "button" at bounding box center [656, 305] width 8 height 8
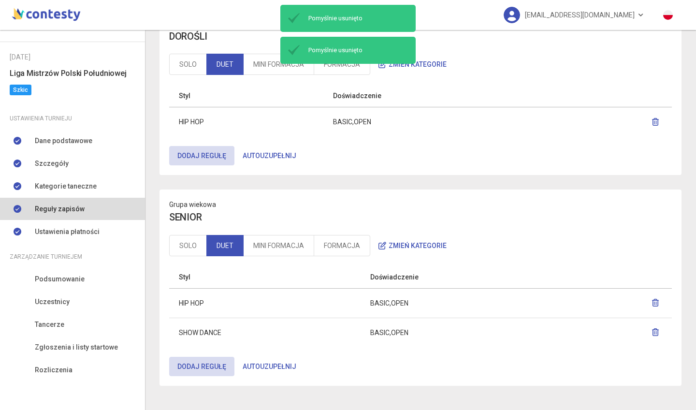
scroll to position [1016, 0]
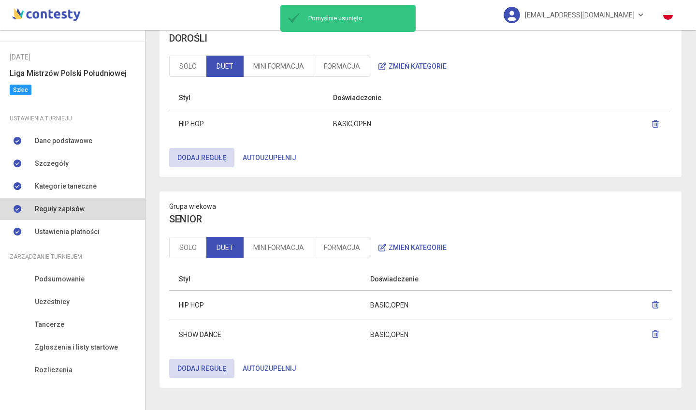
click at [652, 331] on icon "button" at bounding box center [656, 334] width 8 height 8
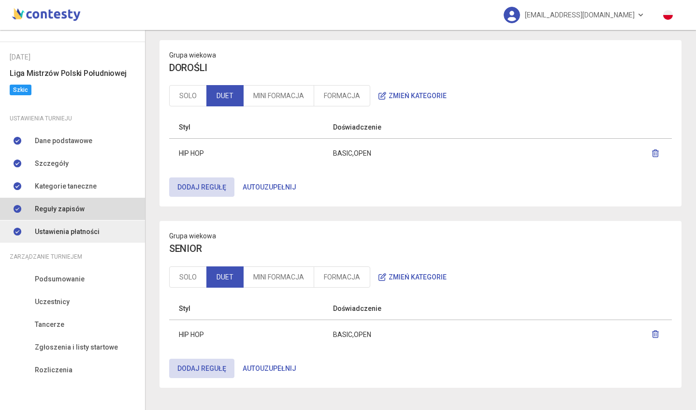
click at [59, 234] on span "Ustawienia płatności" at bounding box center [67, 231] width 65 height 11
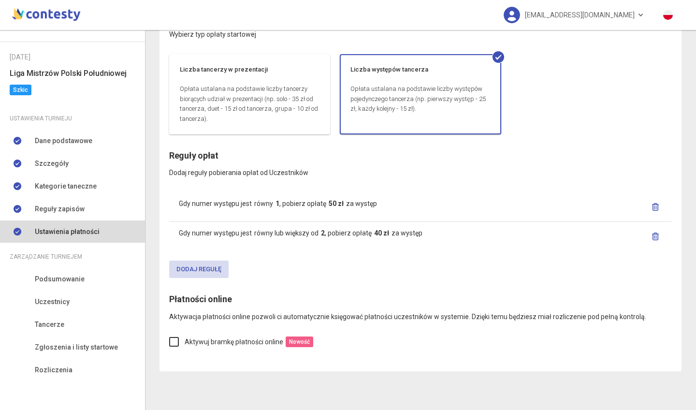
scroll to position [66, 0]
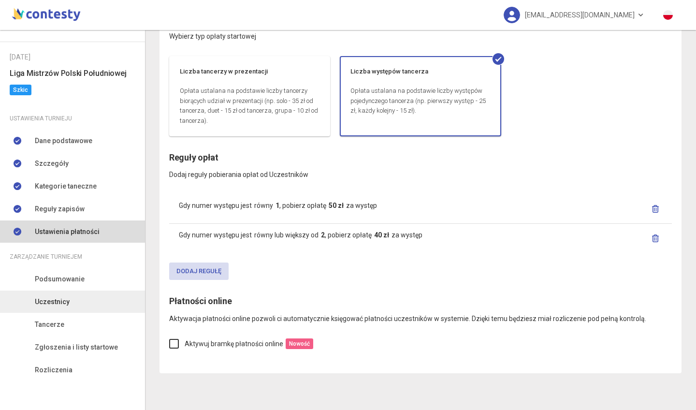
click at [62, 291] on link "Uczestnicy" at bounding box center [72, 301] width 145 height 22
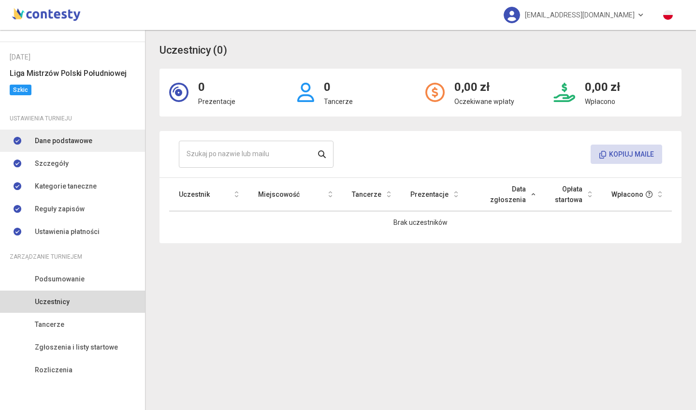
click at [82, 146] on link "Dane podstawowe" at bounding box center [72, 141] width 145 height 22
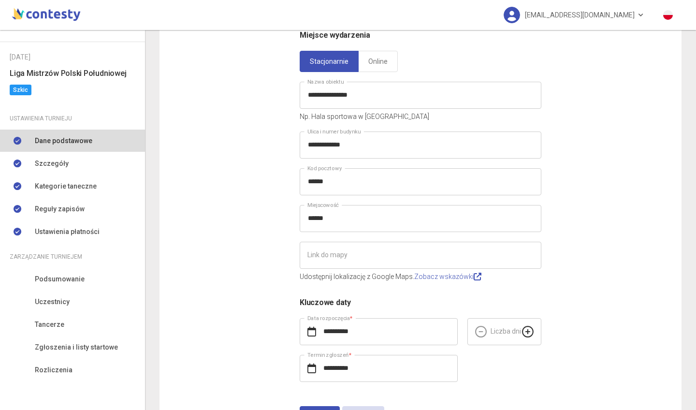
scroll to position [166, 0]
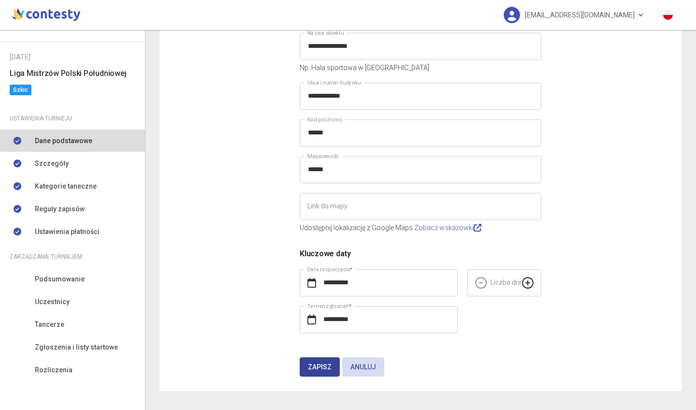
click at [315, 368] on span "Zapisz" at bounding box center [320, 367] width 24 height 8
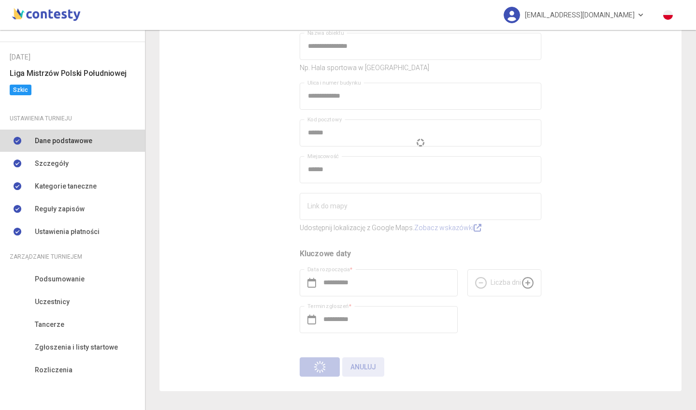
scroll to position [0, 0]
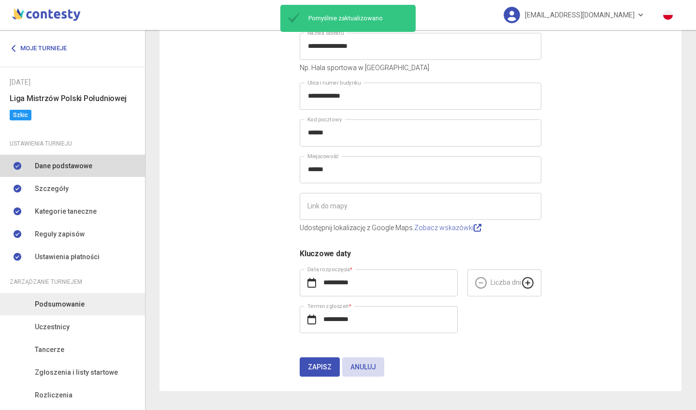
click at [72, 310] on link "Podsumowanie" at bounding box center [72, 304] width 145 height 22
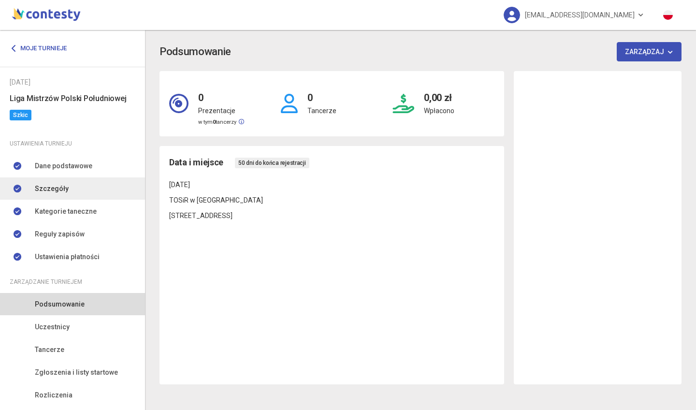
click at [67, 183] on link "Szczegóły" at bounding box center [72, 188] width 145 height 22
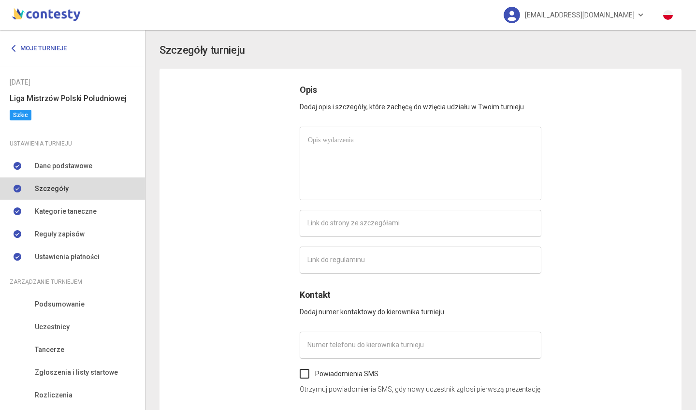
type input "*********"
